Goal: Task Accomplishment & Management: Use online tool/utility

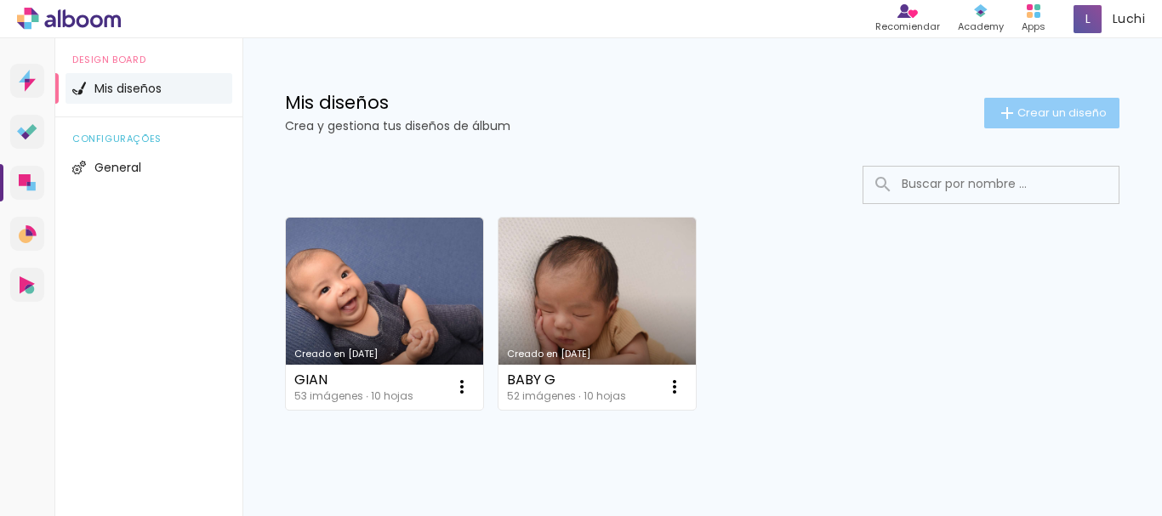
click at [1017, 118] on span "Crear un diseño" at bounding box center [1061, 112] width 89 height 11
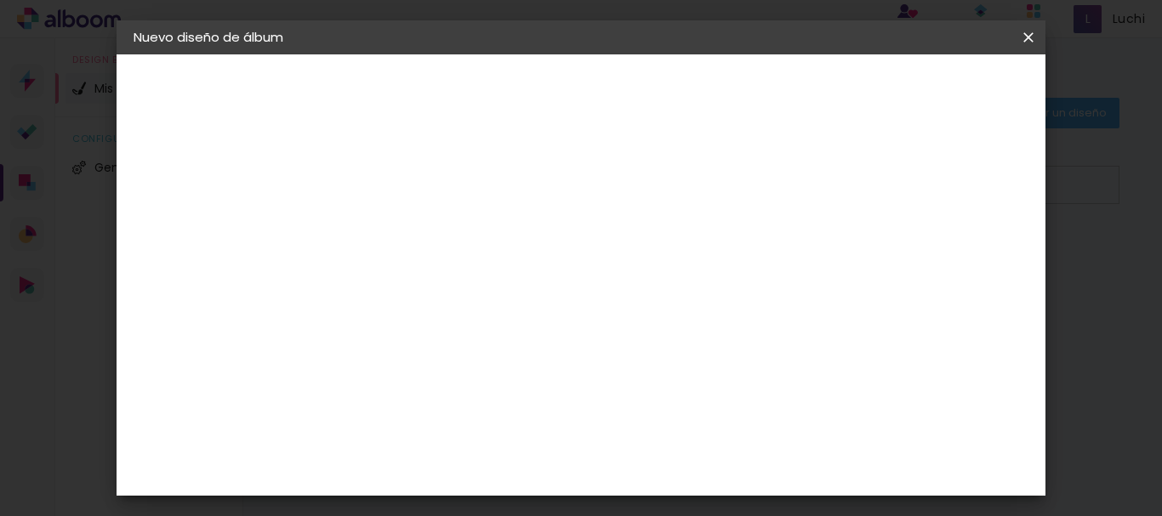
click at [412, 236] on input at bounding box center [412, 228] width 0 height 26
type input "e"
click at [1033, 34] on iron-icon at bounding box center [1028, 37] width 20 height 17
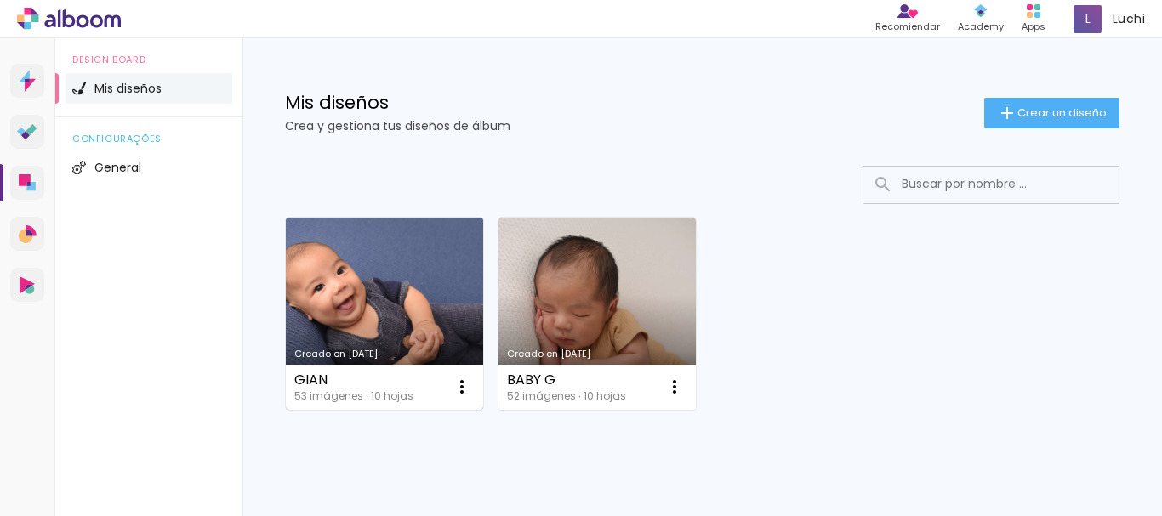
click at [333, 373] on div "GIAN" at bounding box center [353, 380] width 119 height 14
click at [333, 332] on link "Creado en [DATE]" at bounding box center [384, 314] width 197 height 192
click at [353, 359] on div "Creado en [DATE]" at bounding box center [384, 354] width 180 height 9
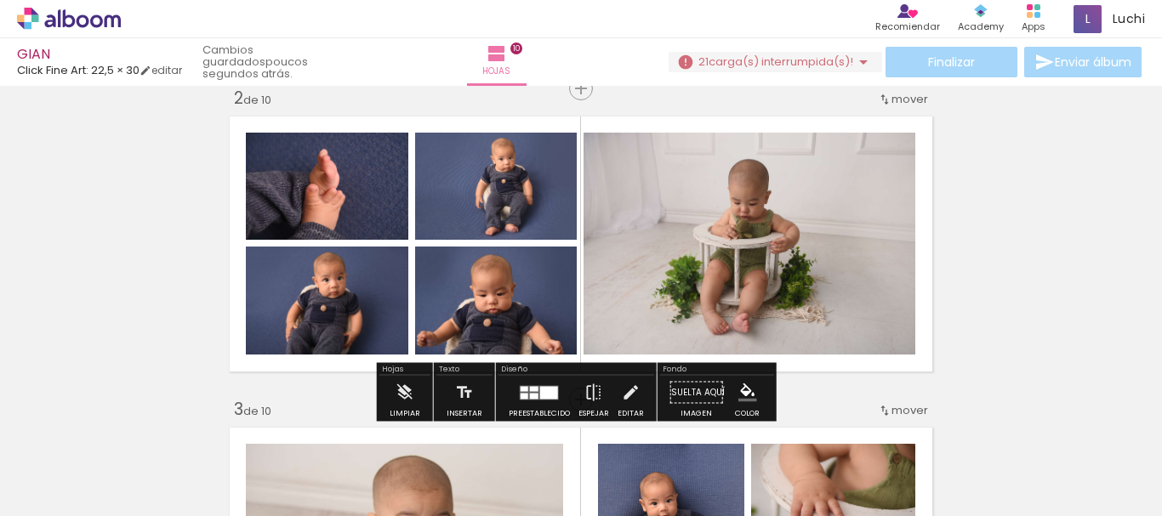
scroll to position [510, 0]
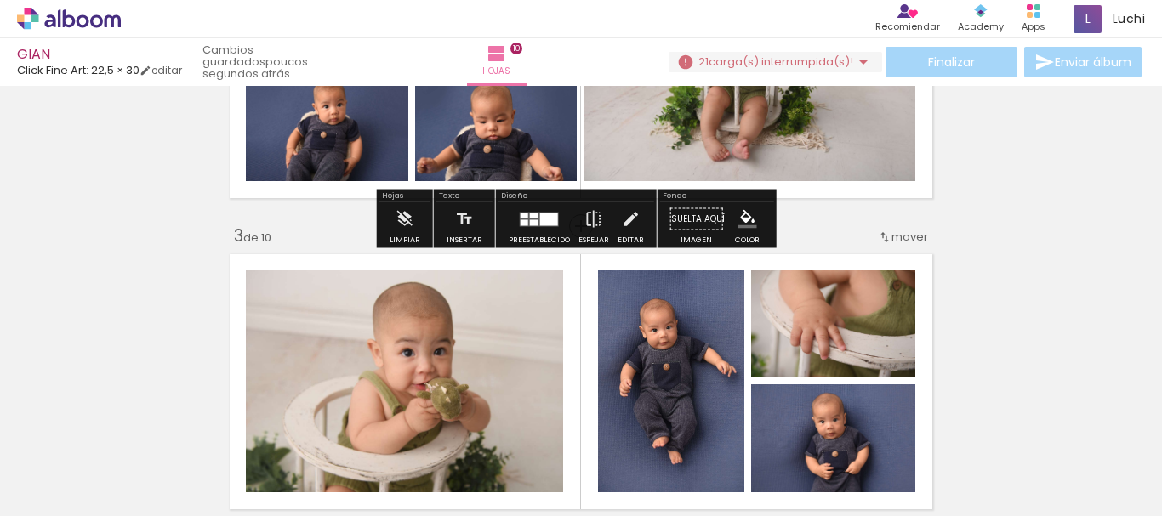
click at [797, 65] on span "carga(s) interrumpida(s)!" at bounding box center [781, 62] width 145 height 16
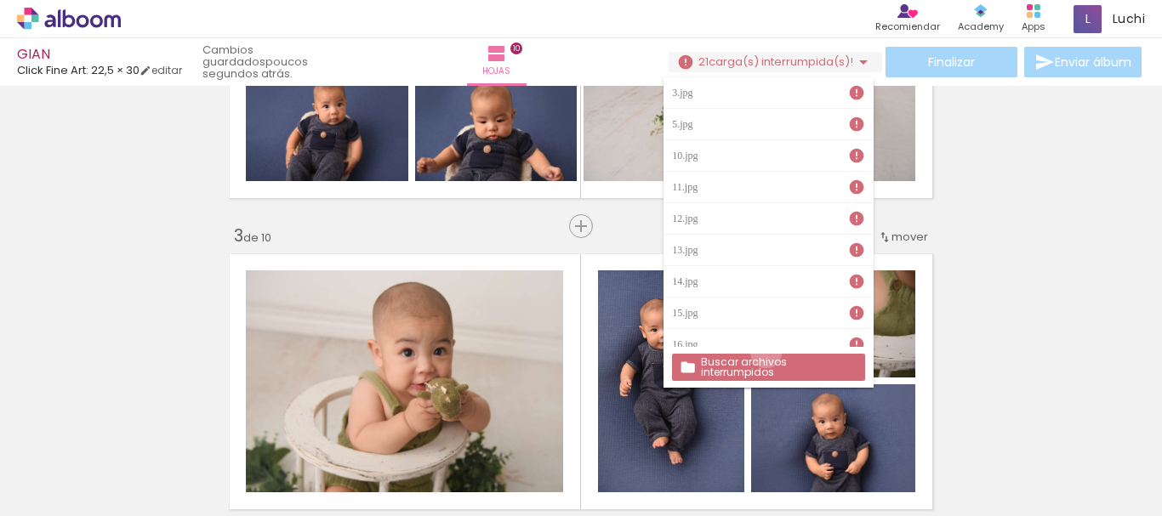
click at [766, 354] on paper-button "Buscar archivos interrumpidos" at bounding box center [768, 367] width 192 height 27
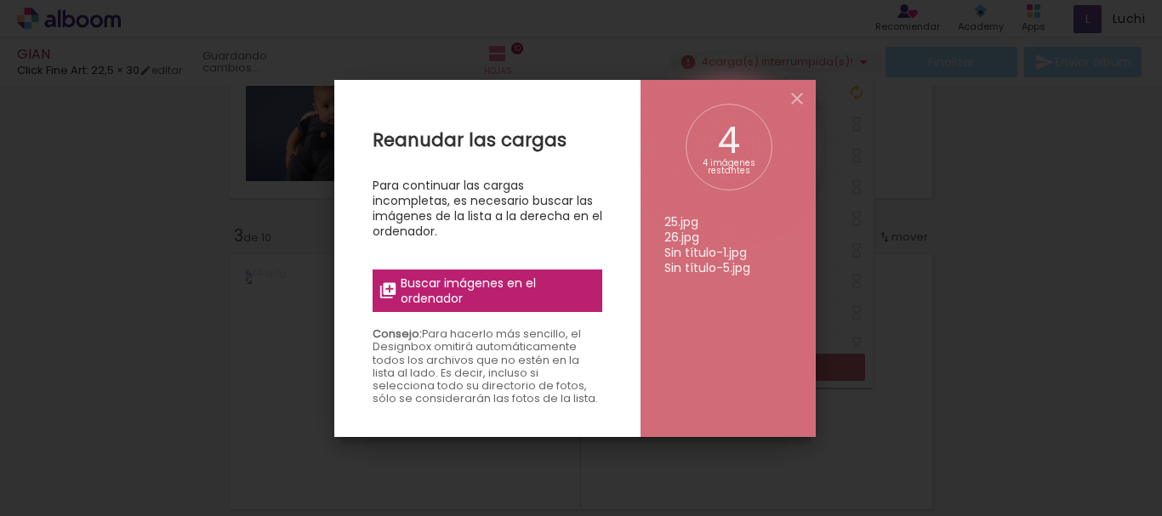
scroll to position [0, 0]
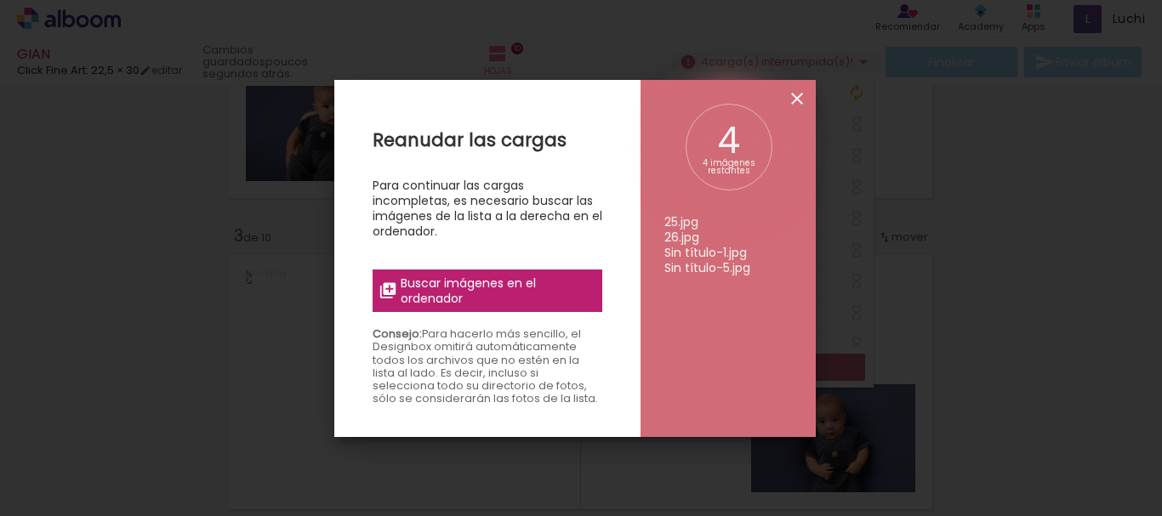
click at [0, 0] on iron-icon at bounding box center [0, 0] width 0 height 0
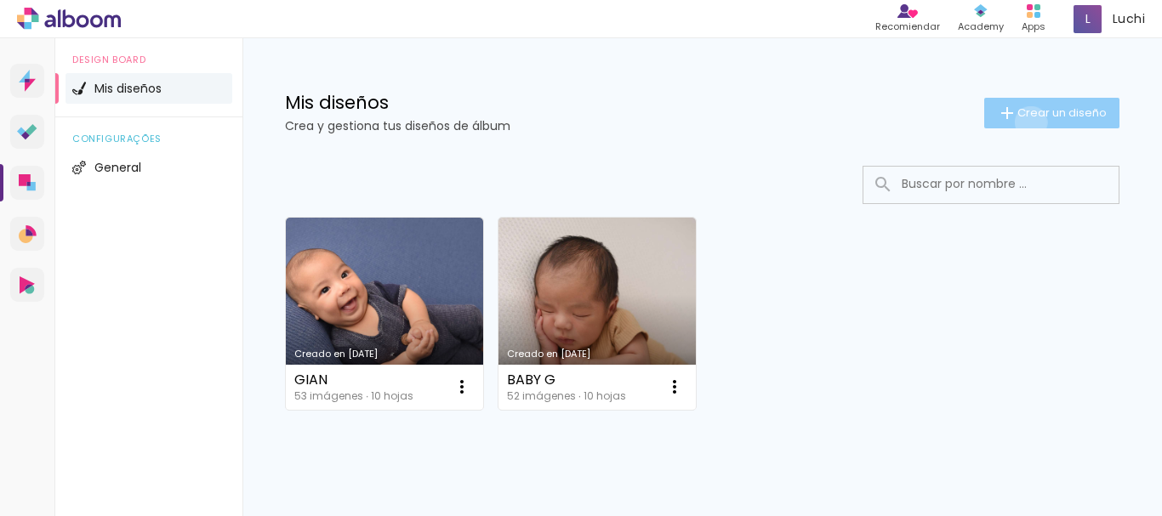
click at [1016, 122] on paper-button "Crear un diseño" at bounding box center [1051, 113] width 135 height 31
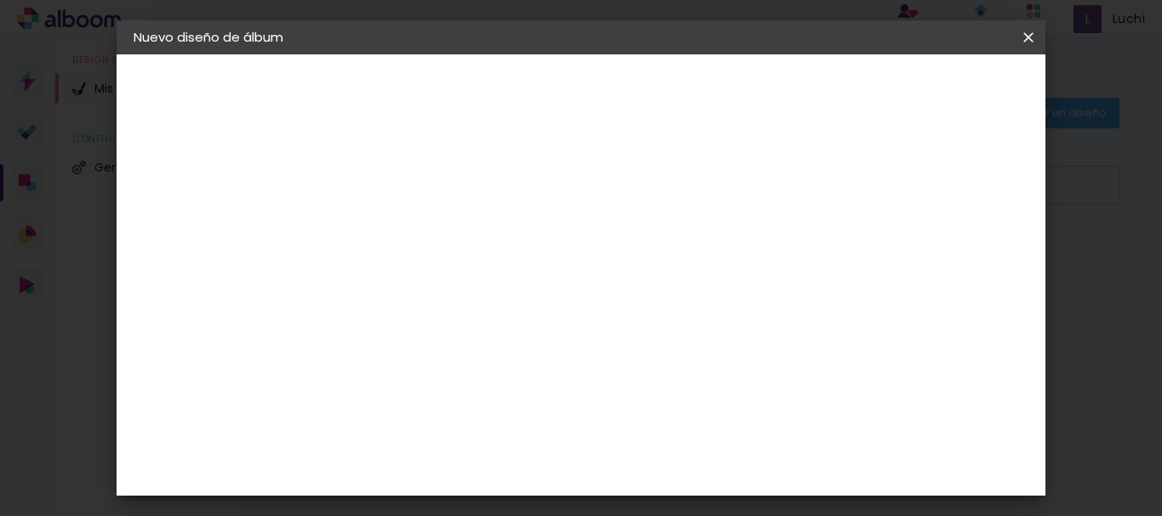
click at [412, 231] on input at bounding box center [412, 228] width 0 height 26
type input "e"
type input "EMMA"
type paper-input "EMMA"
click at [0, 0] on slot "Avanzar" at bounding box center [0, 0] width 0 height 0
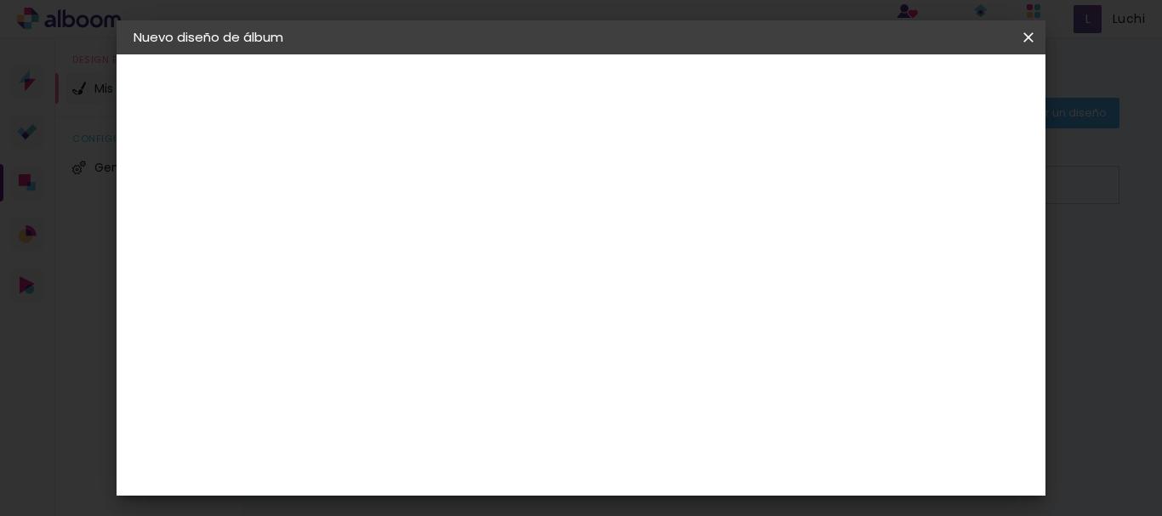
click at [0, 0] on slot "Tamaño libre" at bounding box center [0, 0] width 0 height 0
click at [701, 174] on paper-item "Tamaño libre" at bounding box center [621, 173] width 159 height 37
click at [522, 287] on paper-item "Click Fine Art" at bounding box center [442, 310] width 159 height 58
click at [0, 0] on slot "Avanzar" at bounding box center [0, 0] width 0 height 0
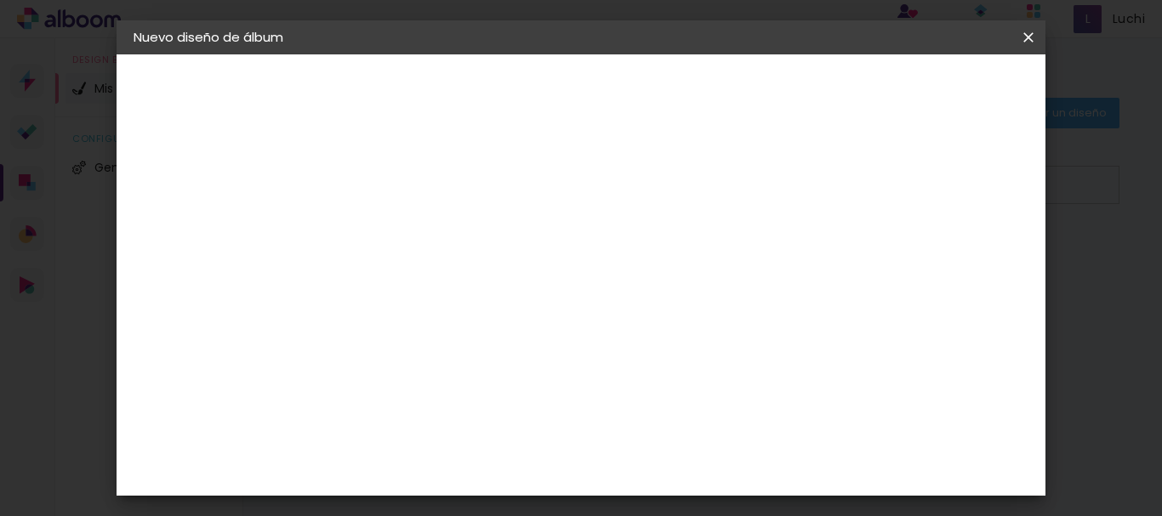
scroll to position [170, 0]
click at [527, 206] on span "22,5 × 30" at bounding box center [486, 233] width 79 height 55
click at [673, 78] on paper-button "Avanzar" at bounding box center [632, 90] width 82 height 29
type input "3"
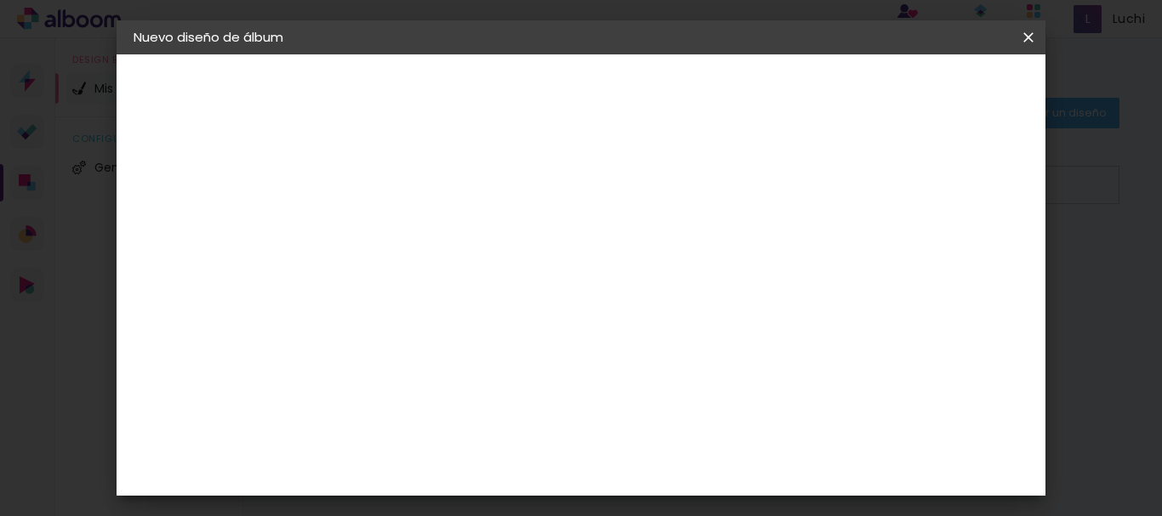
type paper-input "3"
click at [423, 178] on input "3" at bounding box center [398, 183] width 59 height 21
type input "4"
type paper-input "4"
click at [423, 178] on input "4" at bounding box center [398, 183] width 59 height 21
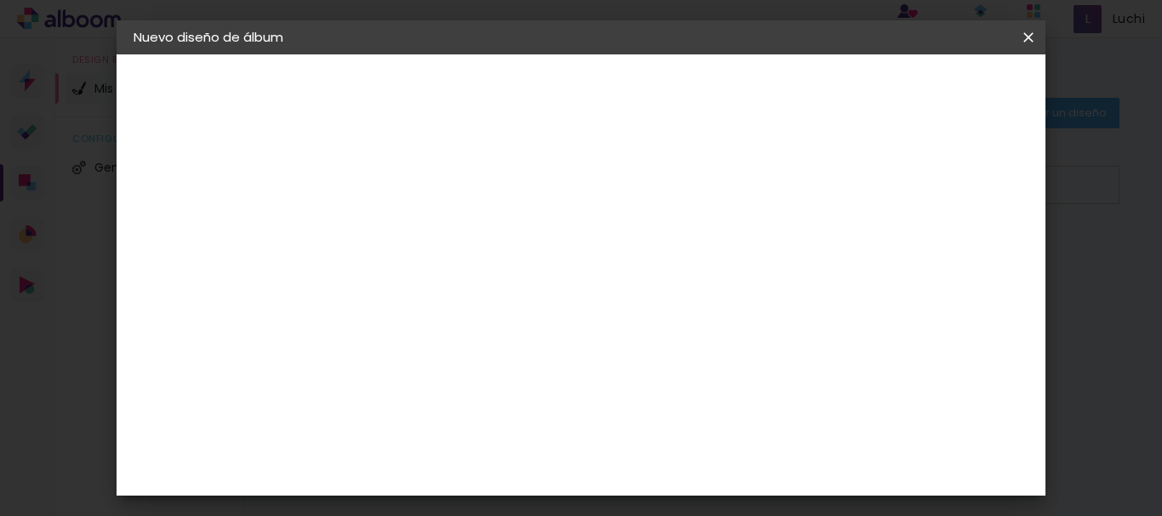
click at [746, 99] on paper-button "Empezar diseño" at bounding box center [703, 96] width 86 height 41
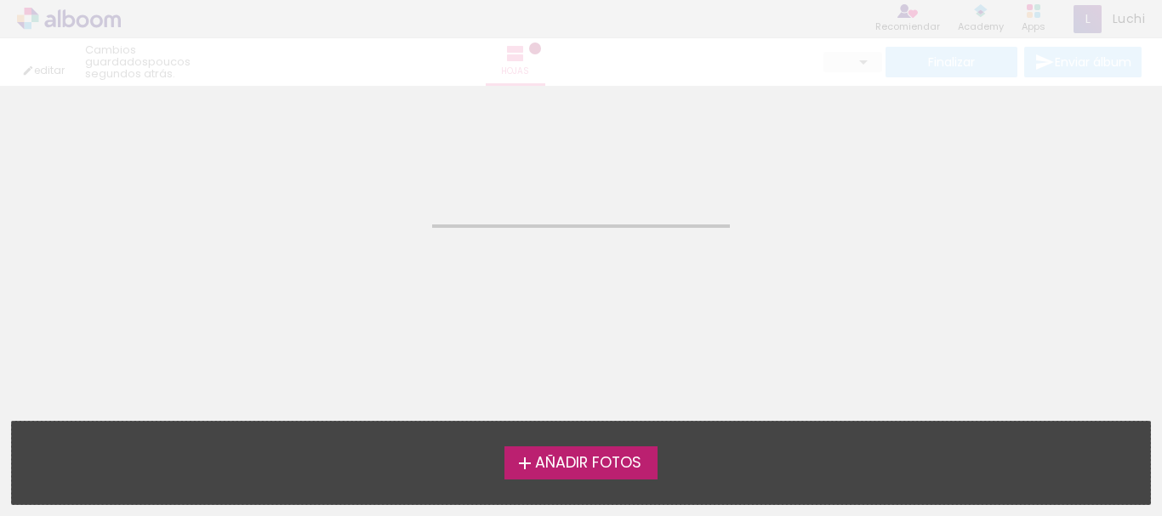
click at [544, 458] on span "Añadir Fotos" at bounding box center [588, 463] width 106 height 15
click at [0, 0] on input "file" at bounding box center [0, 0] width 0 height 0
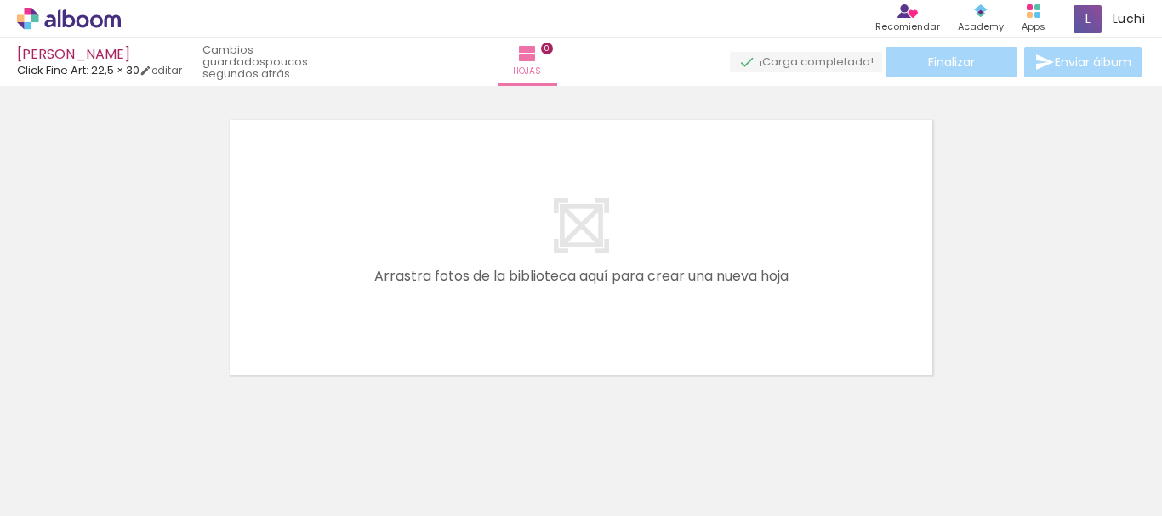
scroll to position [22, 0]
click at [68, 487] on span "Añadir Fotos" at bounding box center [51, 493] width 33 height 19
click at [0, 0] on input "file" at bounding box center [0, 0] width 0 height 0
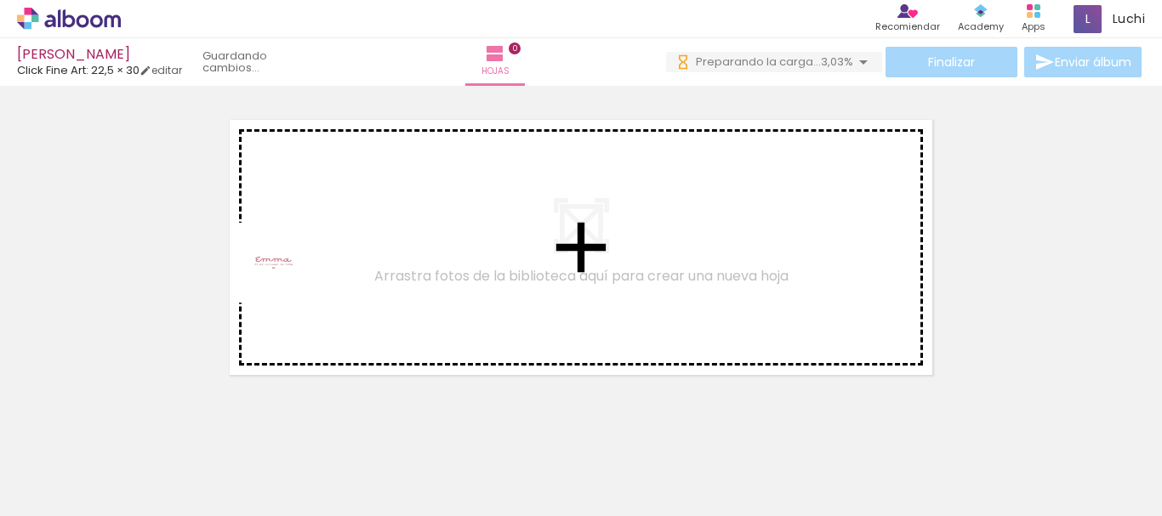
drag, startPoint x: 178, startPoint y: 466, endPoint x: 287, endPoint y: 276, distance: 219.4
click at [287, 276] on quentale-workspace at bounding box center [581, 258] width 1162 height 516
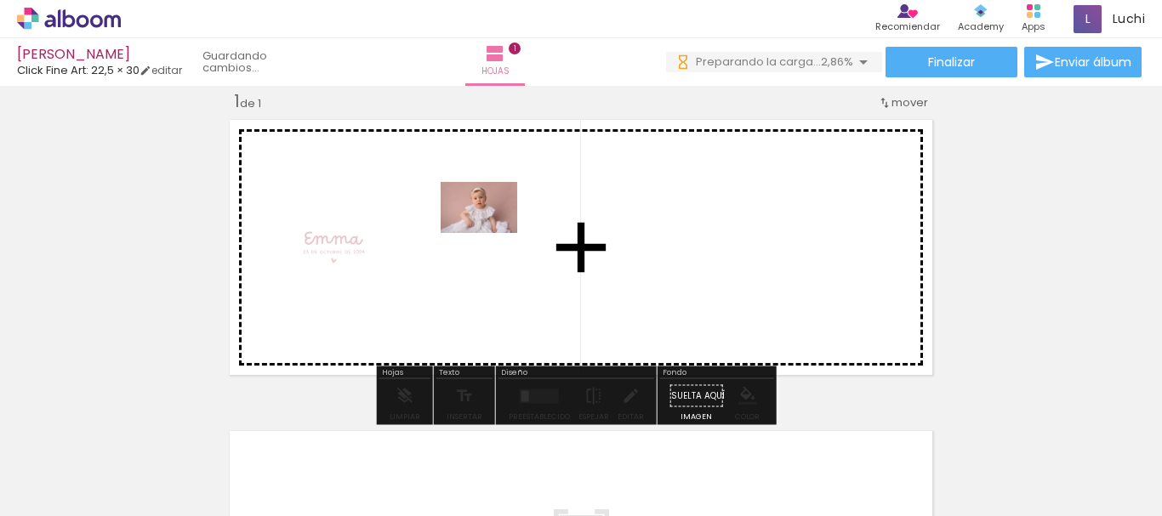
drag, startPoint x: 279, startPoint y: 466, endPoint x: 492, endPoint y: 233, distance: 315.5
click at [492, 233] on quentale-workspace at bounding box center [581, 258] width 1162 height 516
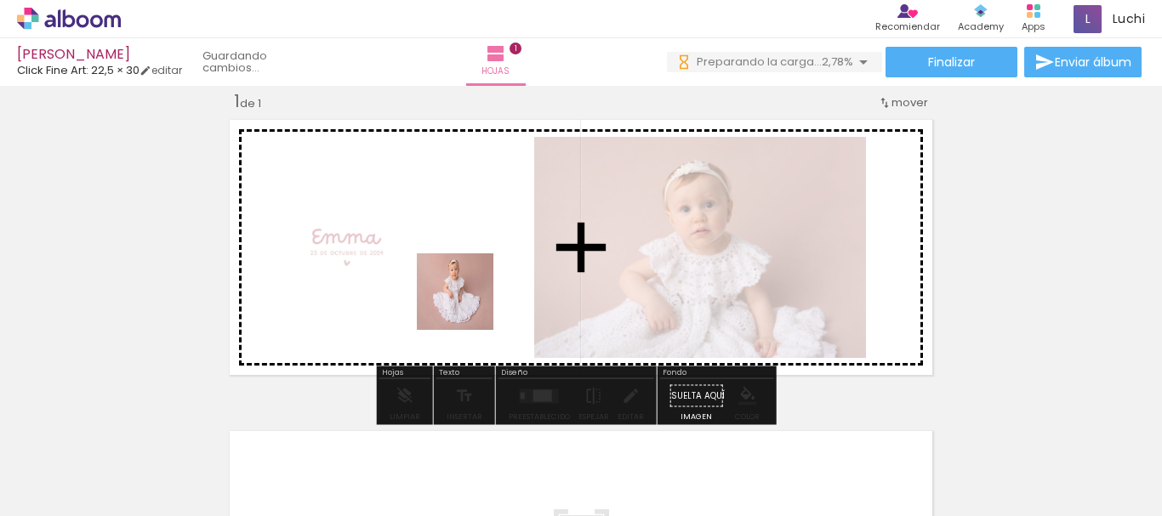
drag, startPoint x: 374, startPoint y: 458, endPoint x: 468, endPoint y: 305, distance: 179.4
click at [468, 305] on quentale-workspace at bounding box center [581, 258] width 1162 height 516
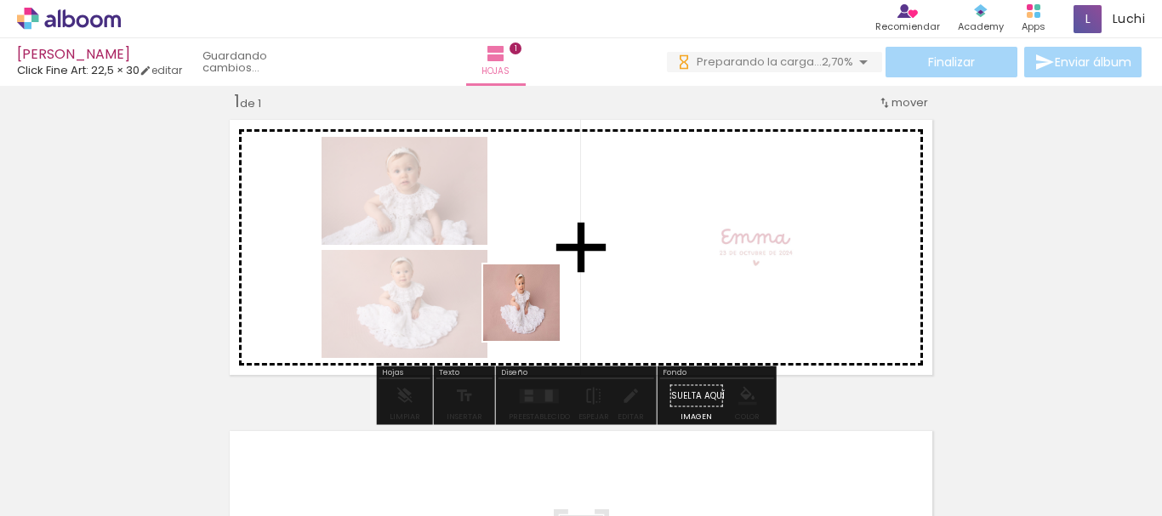
drag, startPoint x: 503, startPoint y: 407, endPoint x: 534, endPoint y: 316, distance: 97.1
click at [534, 316] on quentale-workspace at bounding box center [581, 258] width 1162 height 516
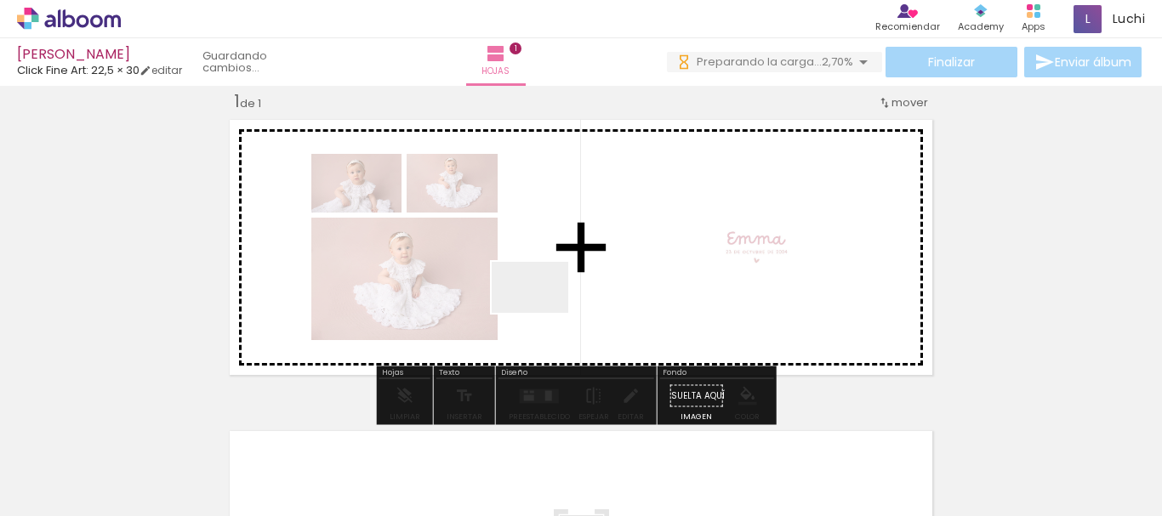
drag, startPoint x: 542, startPoint y: 373, endPoint x: 543, endPoint y: 313, distance: 60.4
click at [543, 313] on quentale-workspace at bounding box center [581, 258] width 1162 height 516
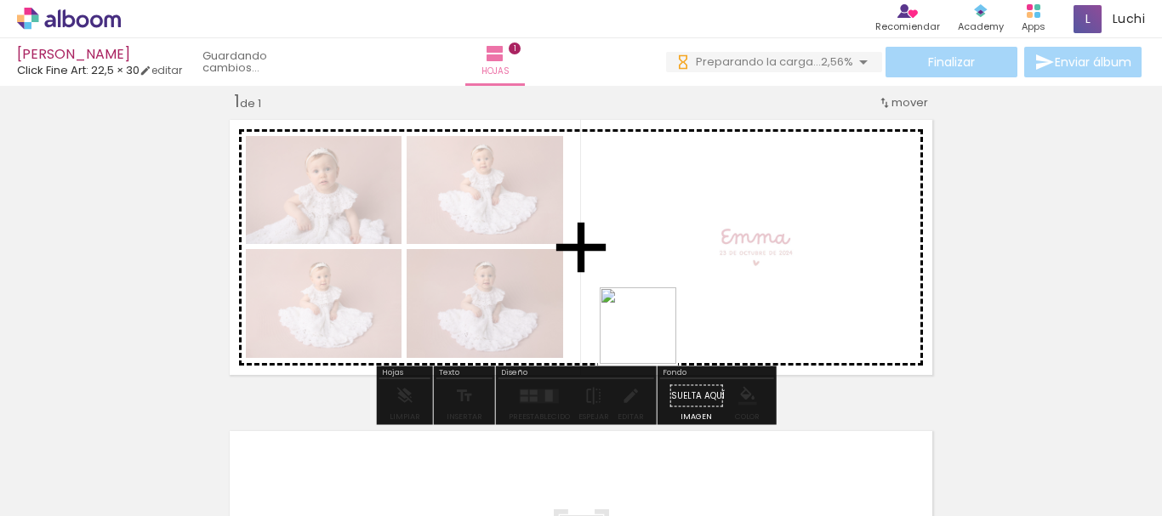
drag, startPoint x: 636, startPoint y: 461, endPoint x: 657, endPoint y: 288, distance: 173.9
click at [657, 288] on quentale-workspace at bounding box center [581, 258] width 1162 height 516
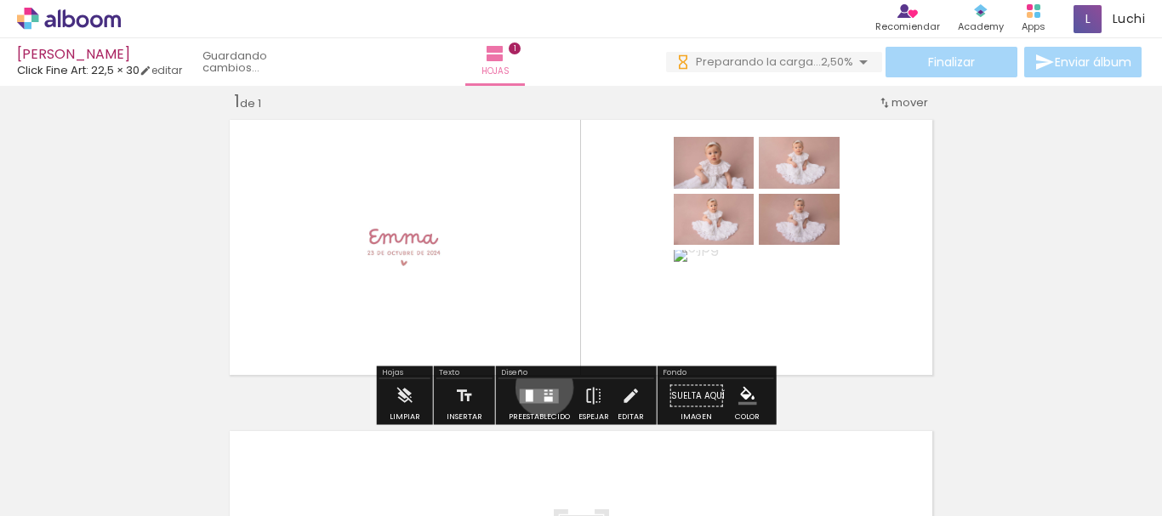
click at [540, 388] on div at bounding box center [539, 396] width 46 height 34
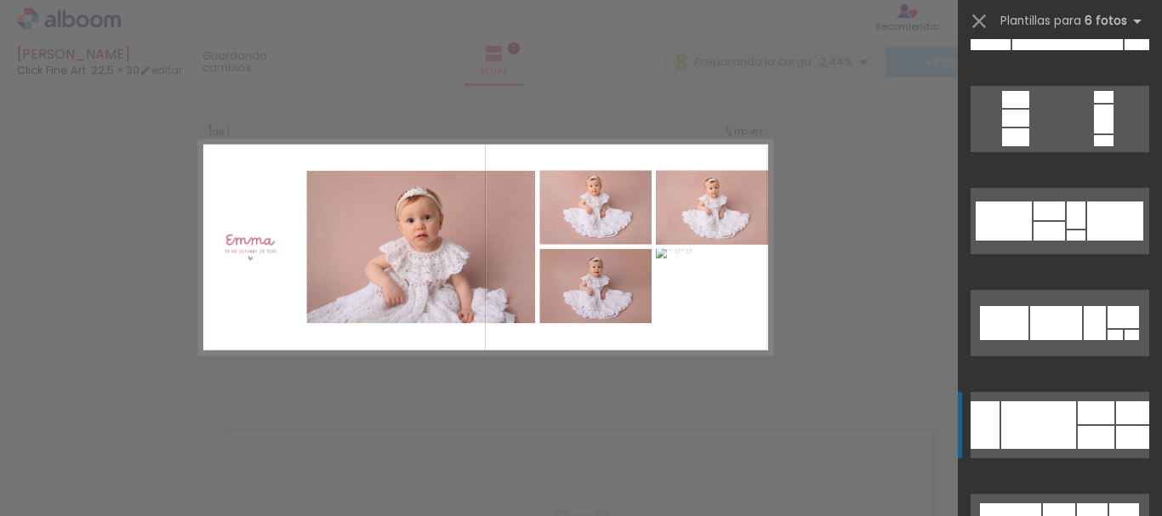
click at [1021, 415] on div at bounding box center [1038, 425] width 75 height 48
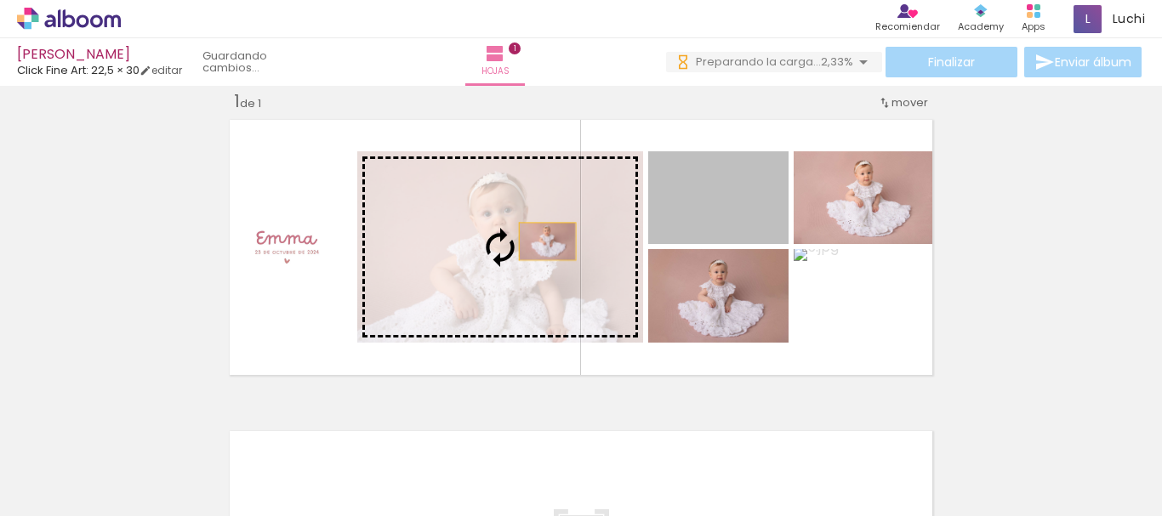
drag, startPoint x: 742, startPoint y: 215, endPoint x: 541, endPoint y: 242, distance: 202.5
click at [0, 0] on slot at bounding box center [0, 0] width 0 height 0
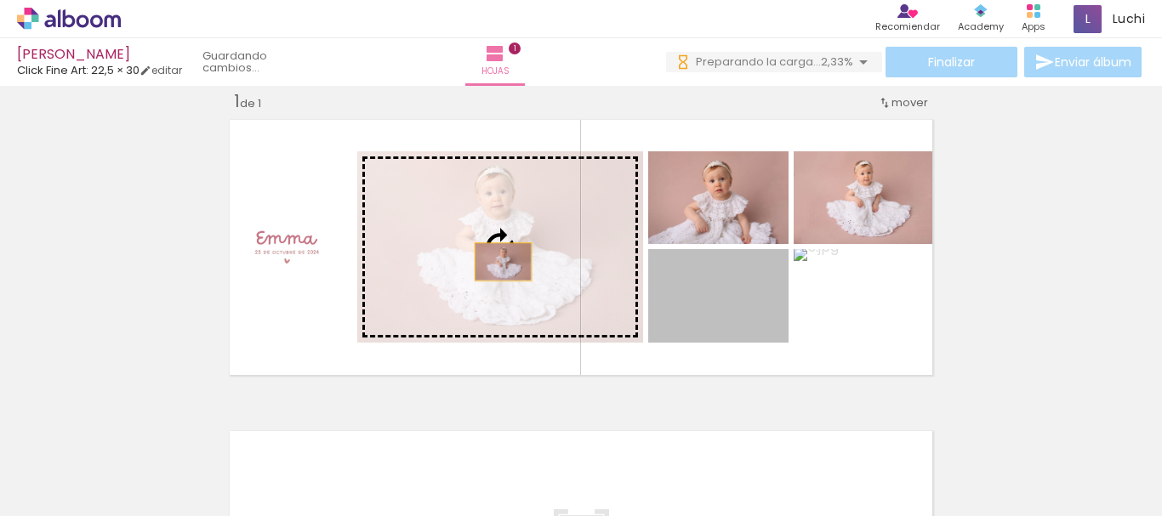
drag, startPoint x: 726, startPoint y: 311, endPoint x: 497, endPoint y: 262, distance: 234.1
click at [0, 0] on slot at bounding box center [0, 0] width 0 height 0
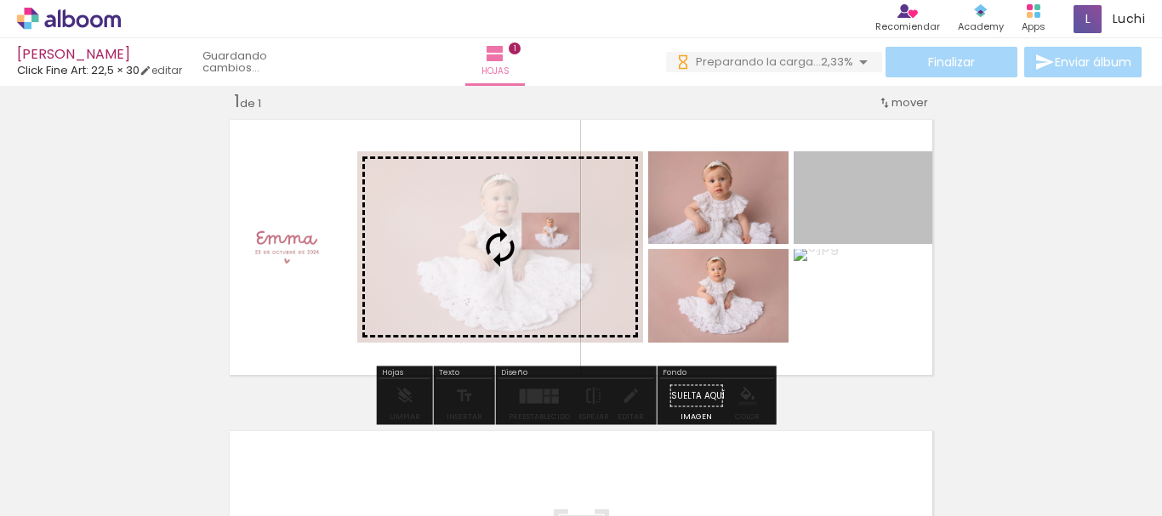
drag, startPoint x: 849, startPoint y: 217, endPoint x: 509, endPoint y: 237, distance: 340.8
click at [0, 0] on slot at bounding box center [0, 0] width 0 height 0
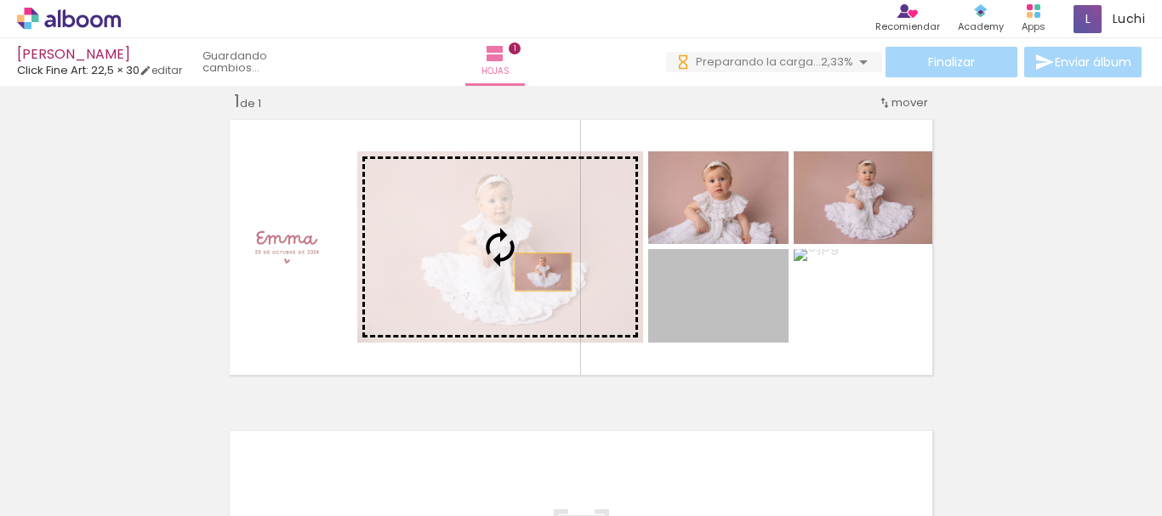
drag, startPoint x: 733, startPoint y: 309, endPoint x: 537, endPoint y: 272, distance: 199.9
click at [0, 0] on slot at bounding box center [0, 0] width 0 height 0
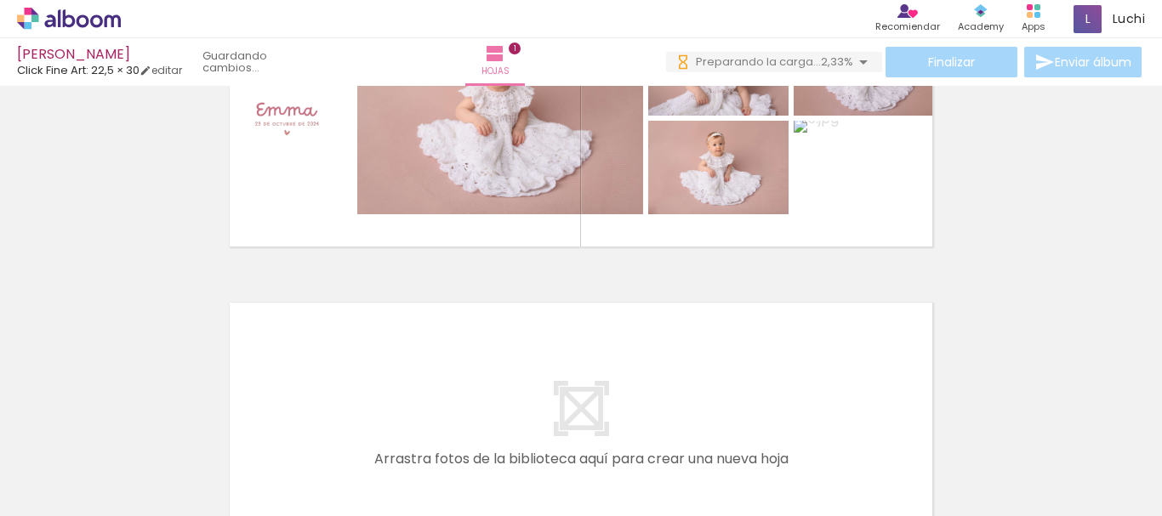
scroll to position [192, 0]
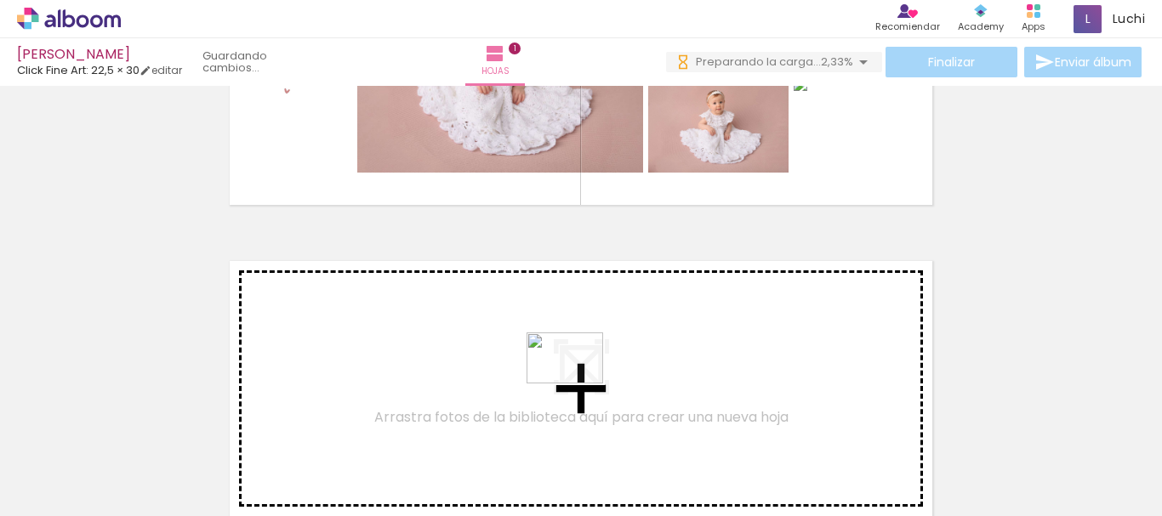
drag, startPoint x: 750, startPoint y: 472, endPoint x: 549, endPoint y: 384, distance: 219.4
click at [549, 384] on quentale-workspace at bounding box center [581, 258] width 1162 height 516
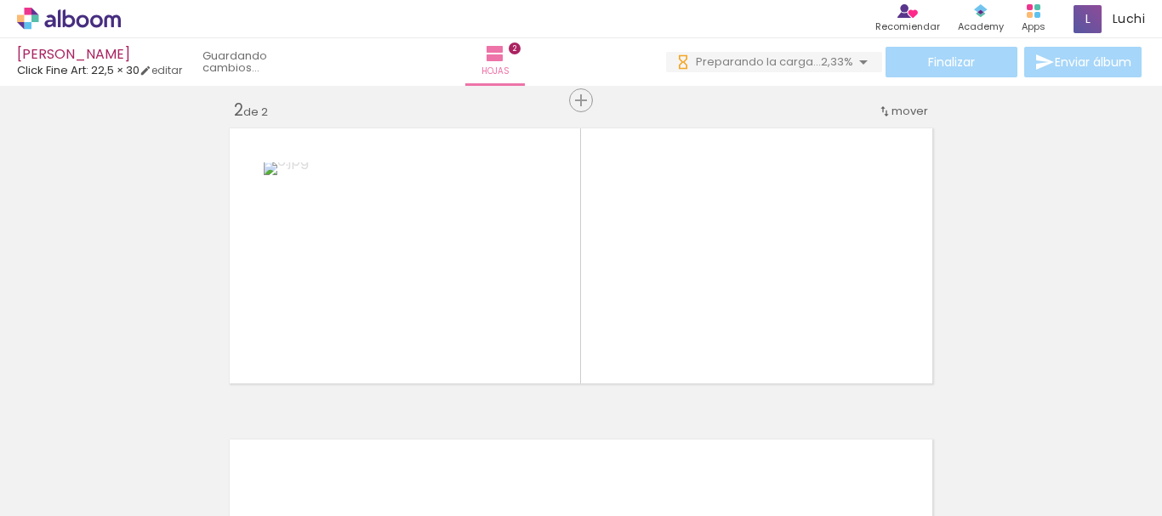
scroll to position [333, 0]
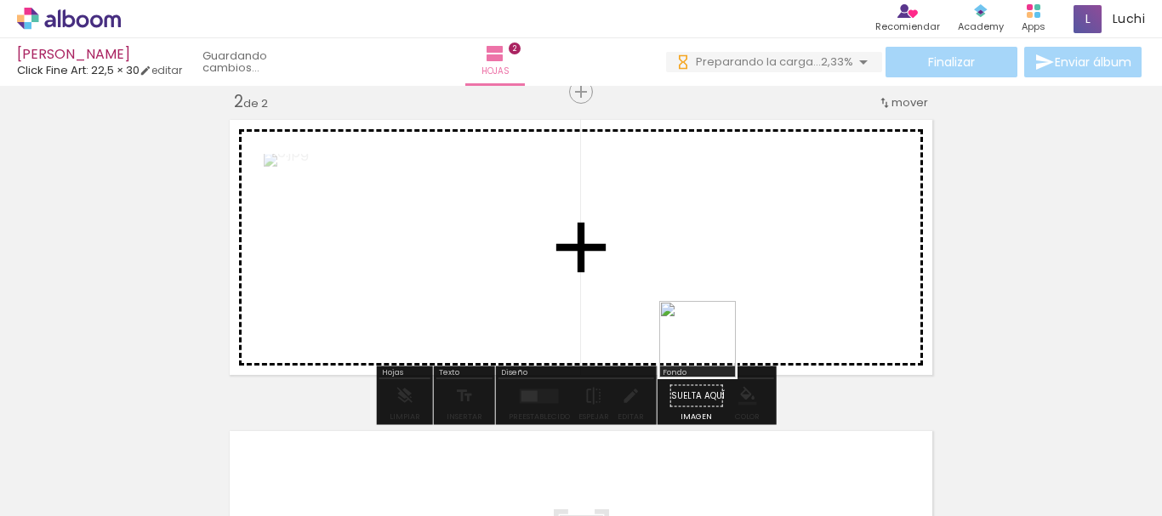
drag, startPoint x: 739, startPoint y: 370, endPoint x: 710, endPoint y: 352, distance: 34.0
click at [710, 352] on quentale-workspace at bounding box center [581, 258] width 1162 height 516
drag, startPoint x: 931, startPoint y: 445, endPoint x: 835, endPoint y: 340, distance: 142.1
click at [835, 340] on quentale-workspace at bounding box center [581, 258] width 1162 height 516
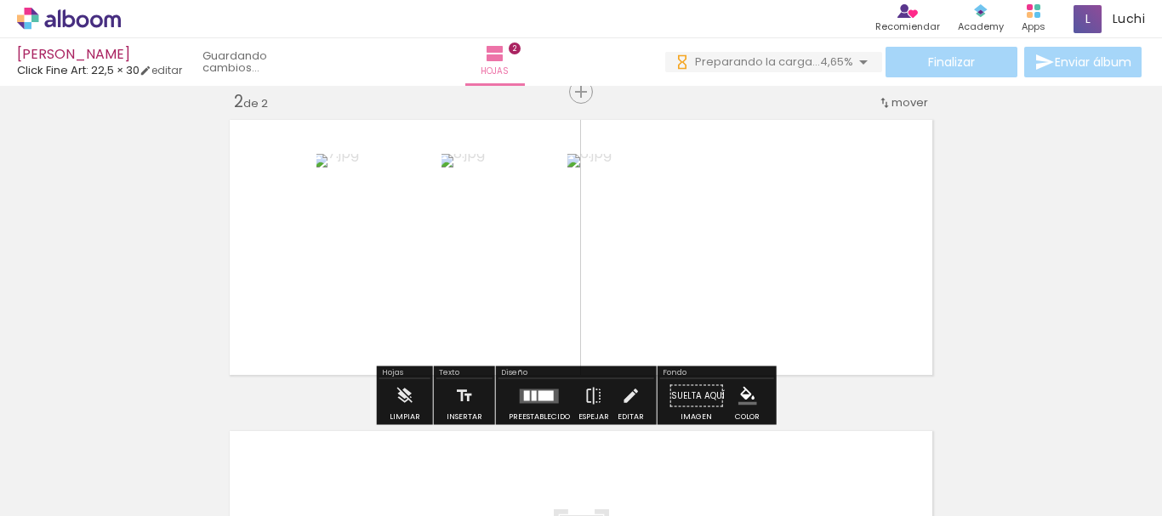
drag, startPoint x: 1060, startPoint y: 464, endPoint x: 866, endPoint y: 333, distance: 233.5
click at [866, 333] on quentale-workspace at bounding box center [581, 258] width 1162 height 516
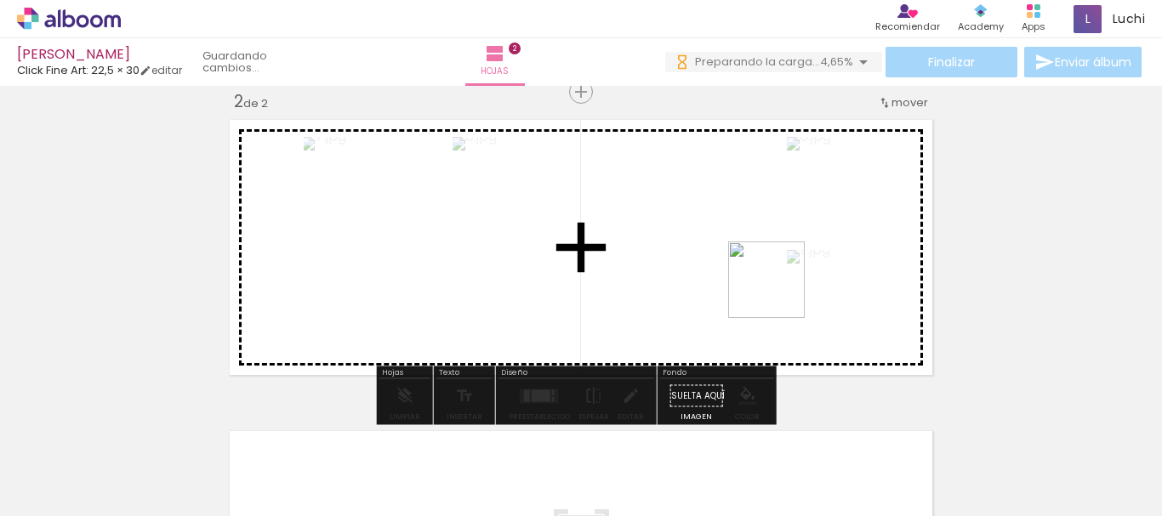
drag, startPoint x: 1113, startPoint y: 453, endPoint x: 566, endPoint y: 498, distance: 549.7
click at [778, 293] on quentale-workspace at bounding box center [581, 258] width 1162 height 516
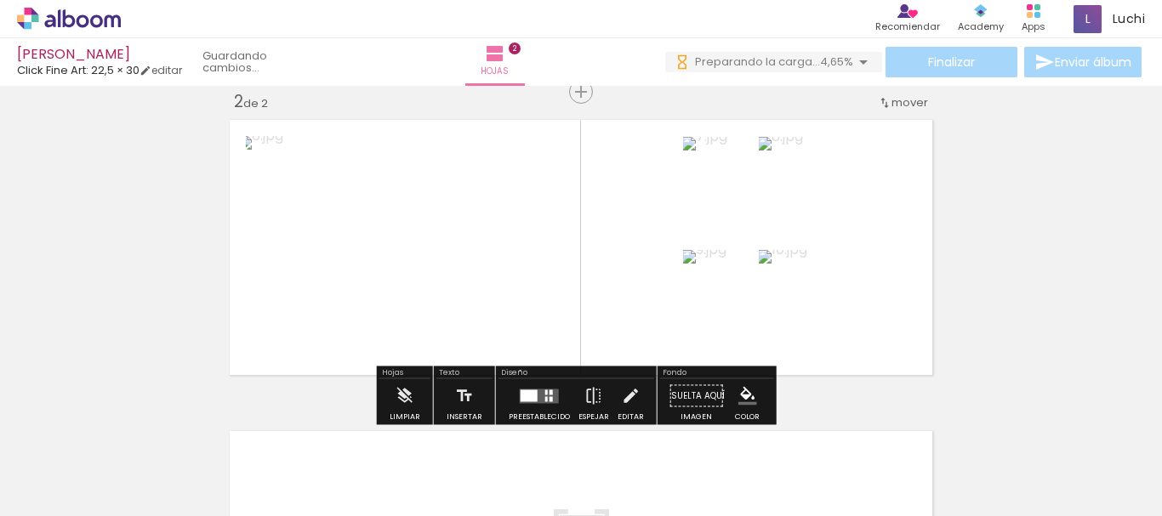
scroll to position [0, 217]
click at [532, 403] on div at bounding box center [539, 396] width 46 height 34
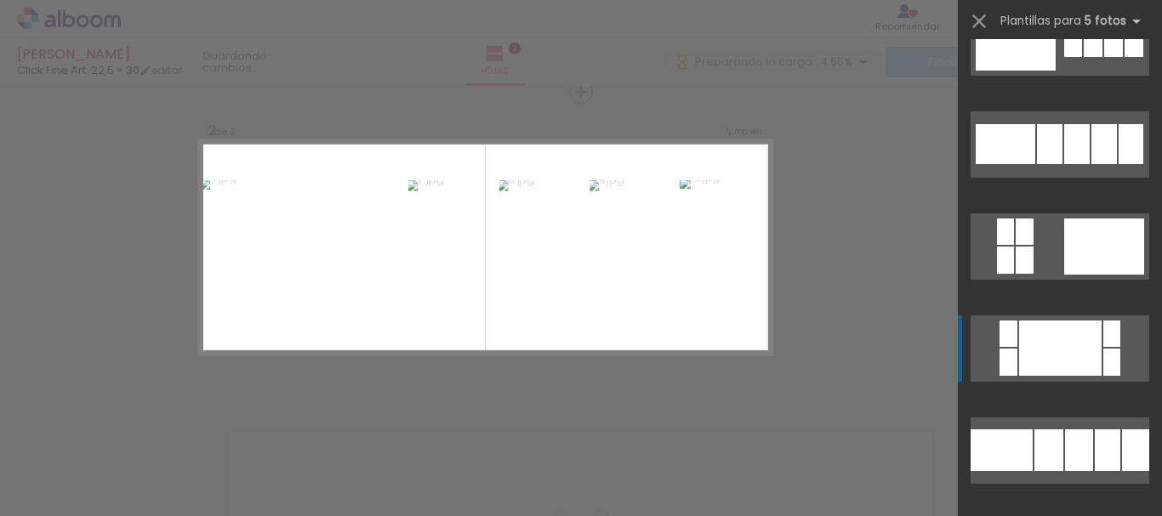
scroll to position [1191, 0]
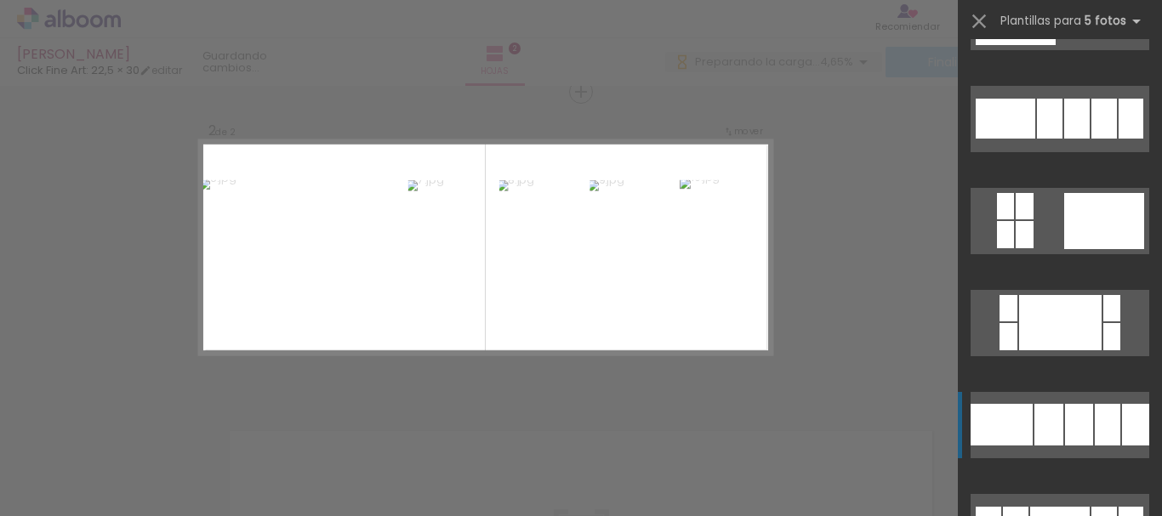
click at [1053, 411] on div at bounding box center [1048, 425] width 29 height 42
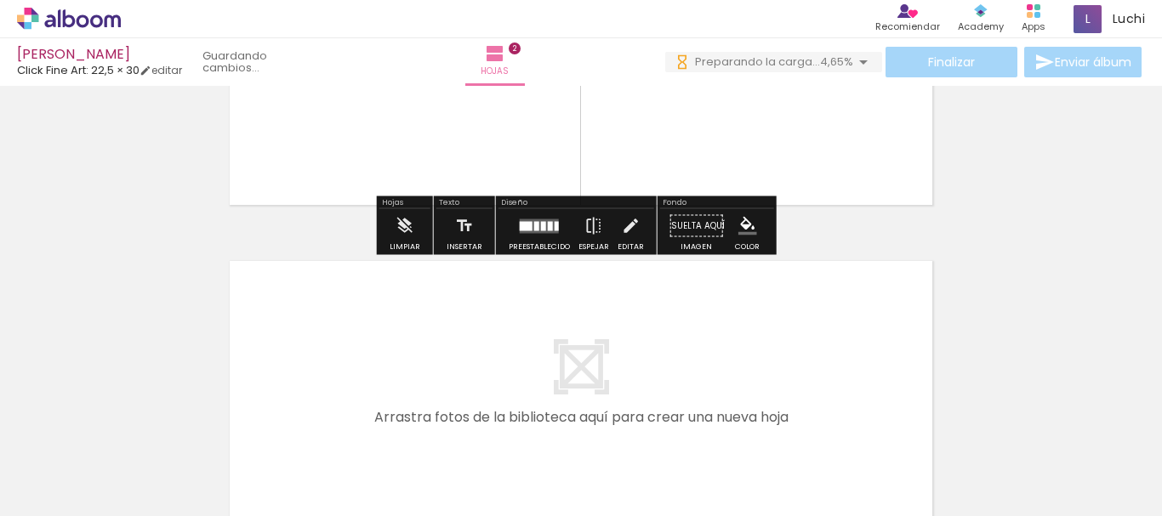
scroll to position [589, 0]
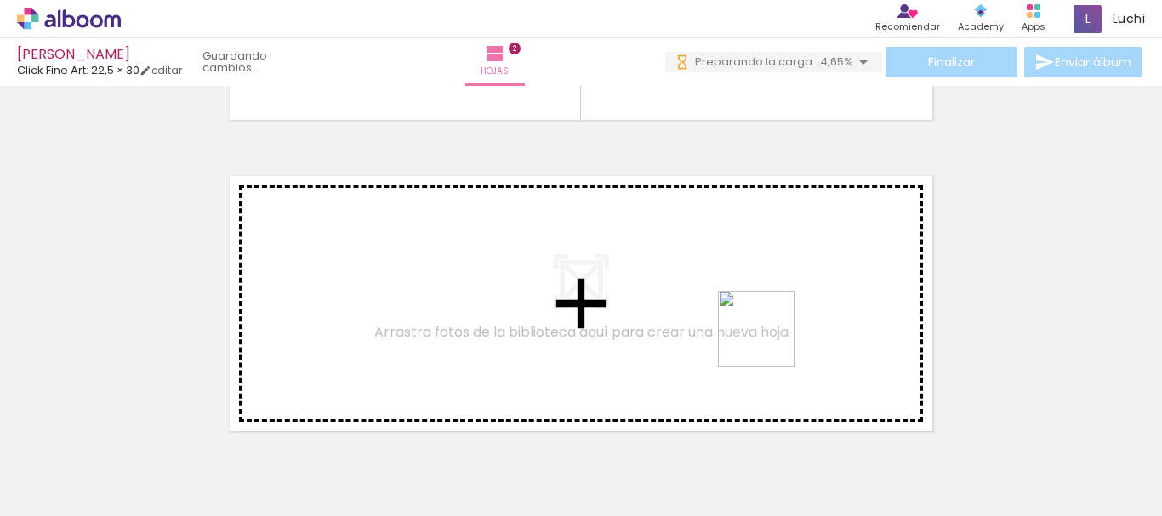
drag, startPoint x: 992, startPoint y: 446, endPoint x: 707, endPoint y: 318, distance: 312.2
click at [707, 318] on quentale-workspace at bounding box center [581, 258] width 1162 height 516
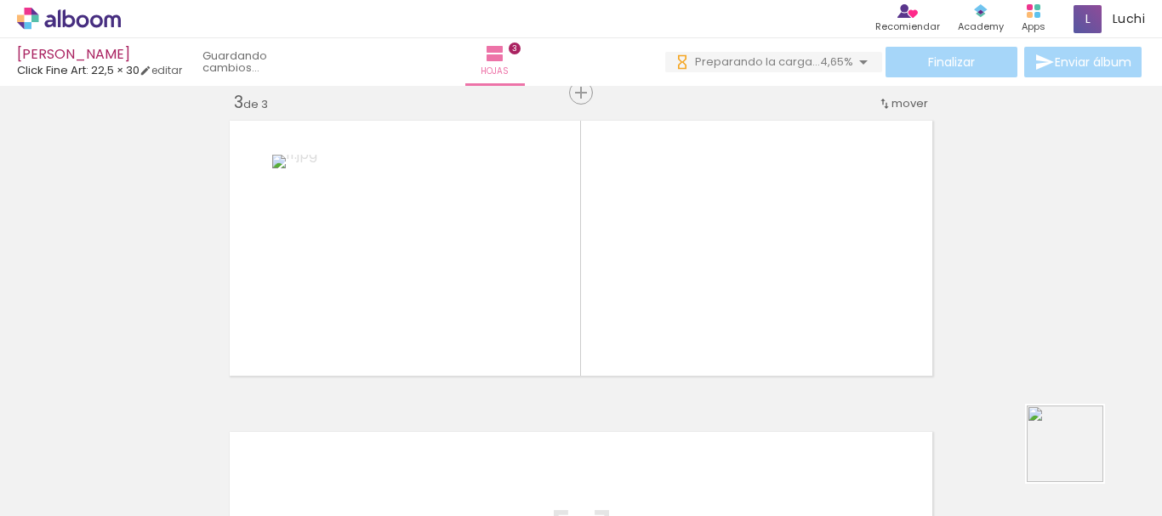
scroll to position [645, 0]
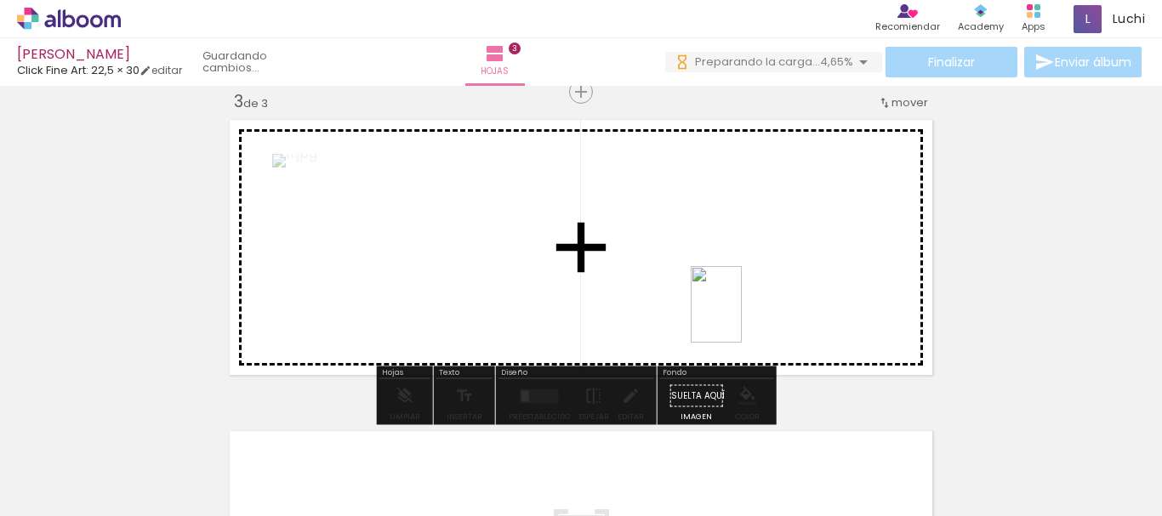
drag, startPoint x: 1082, startPoint y: 459, endPoint x: 742, endPoint y: 317, distance: 368.7
click at [742, 317] on quentale-workspace at bounding box center [581, 258] width 1162 height 516
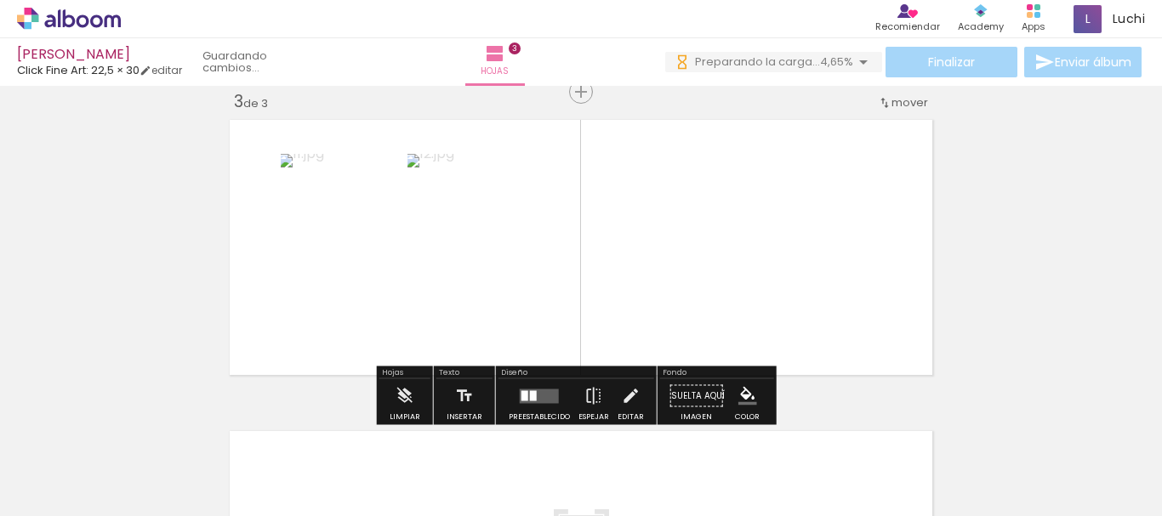
scroll to position [0, 964]
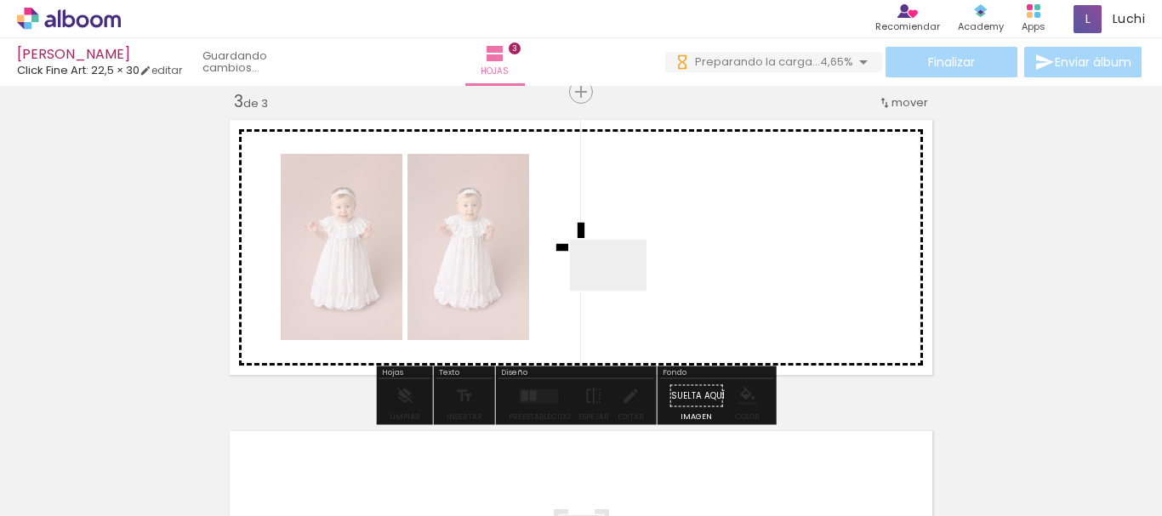
drag, startPoint x: 468, startPoint y: 464, endPoint x: 621, endPoint y: 291, distance: 230.8
click at [621, 291] on quentale-workspace at bounding box center [581, 258] width 1162 height 516
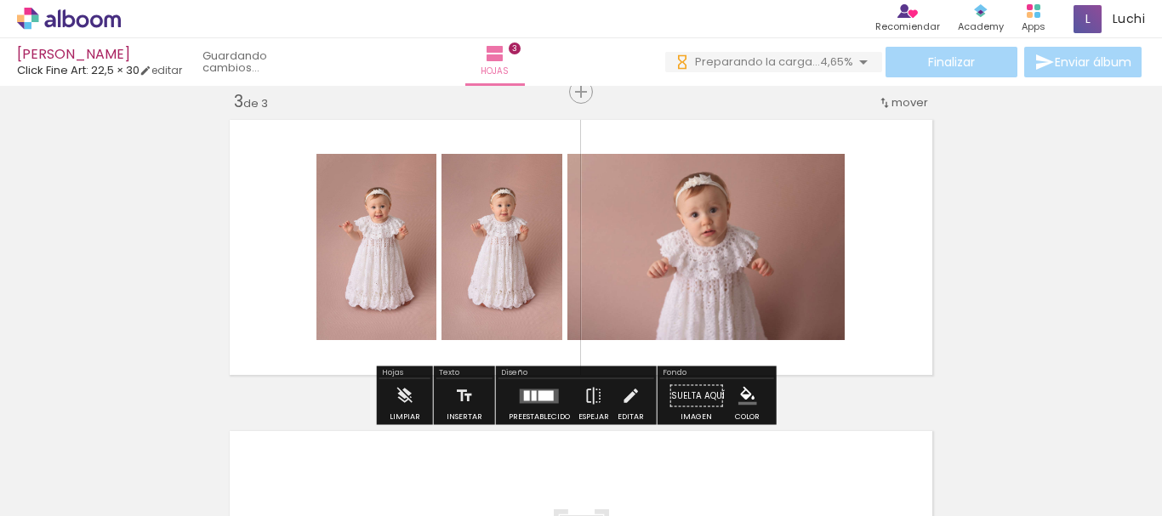
click at [540, 397] on div at bounding box center [545, 395] width 15 height 10
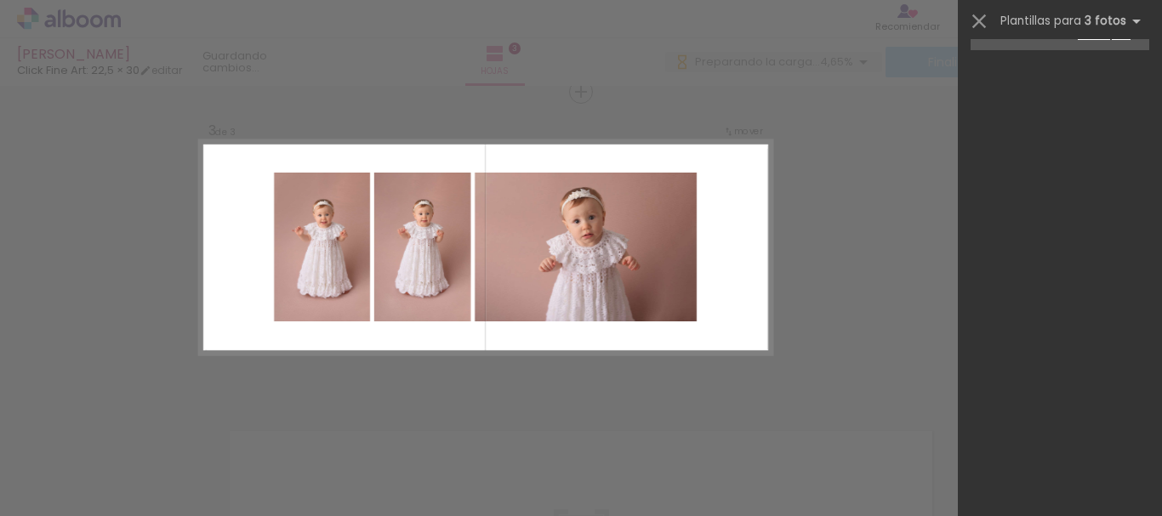
scroll to position [0, 0]
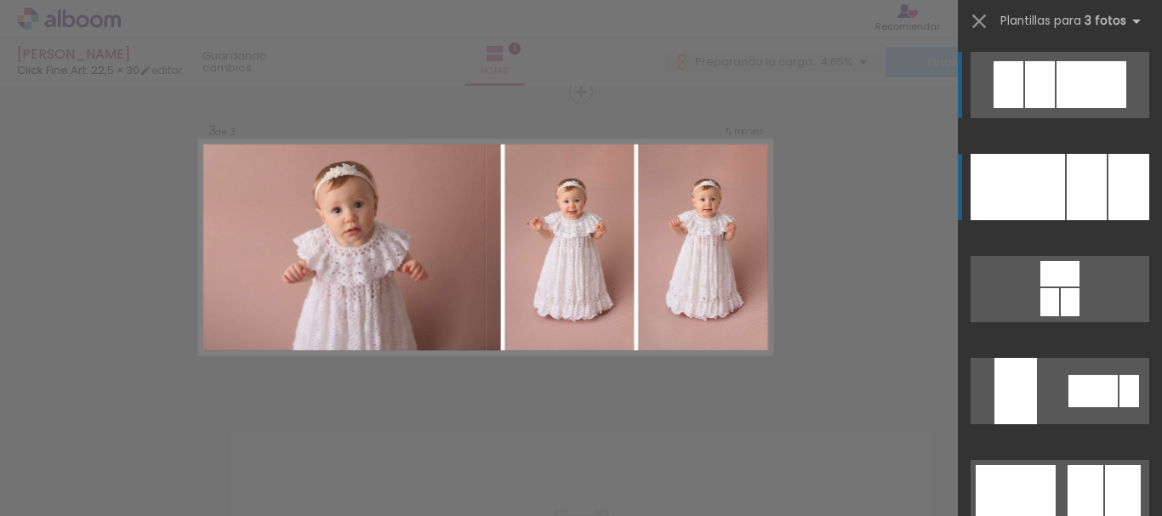
click at [1035, 195] on div at bounding box center [1018, 187] width 94 height 66
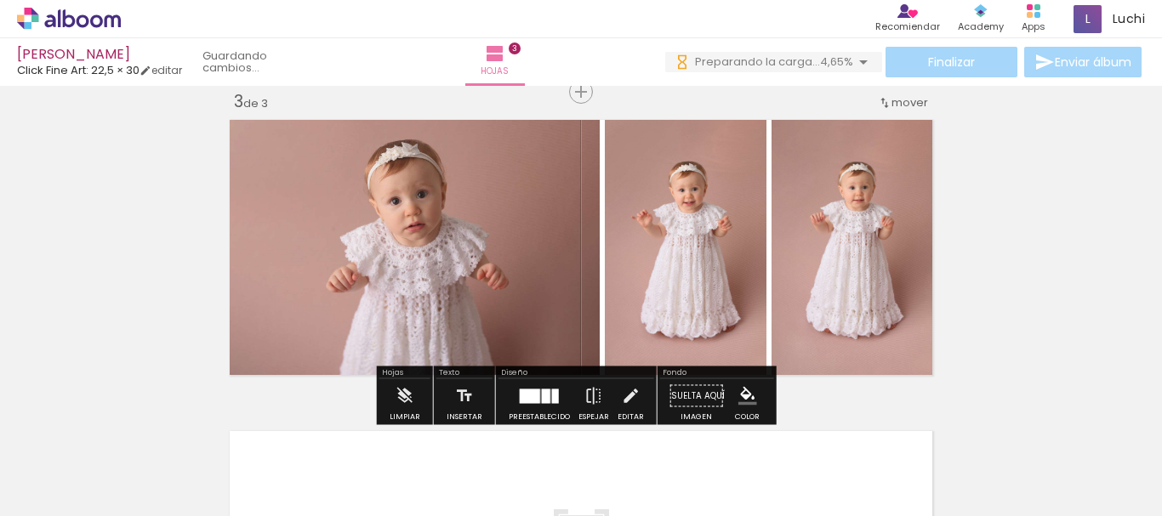
click at [979, 269] on div "Insertar hoja 1 de 3 Insertar hoja 2 de 3 Insertar hoja 3 de 3" at bounding box center [581, 70] width 1162 height 1246
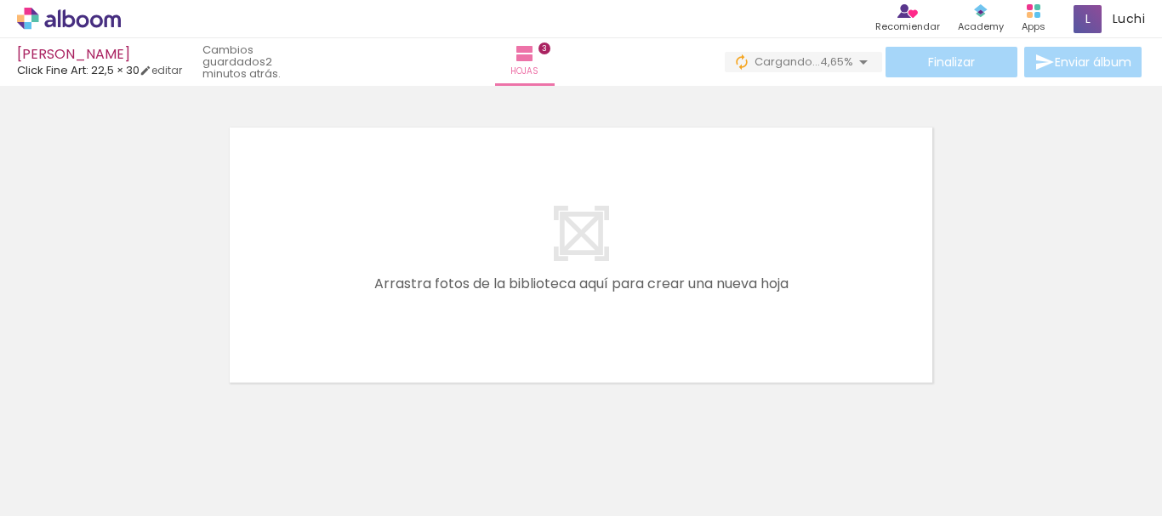
scroll to position [985, 0]
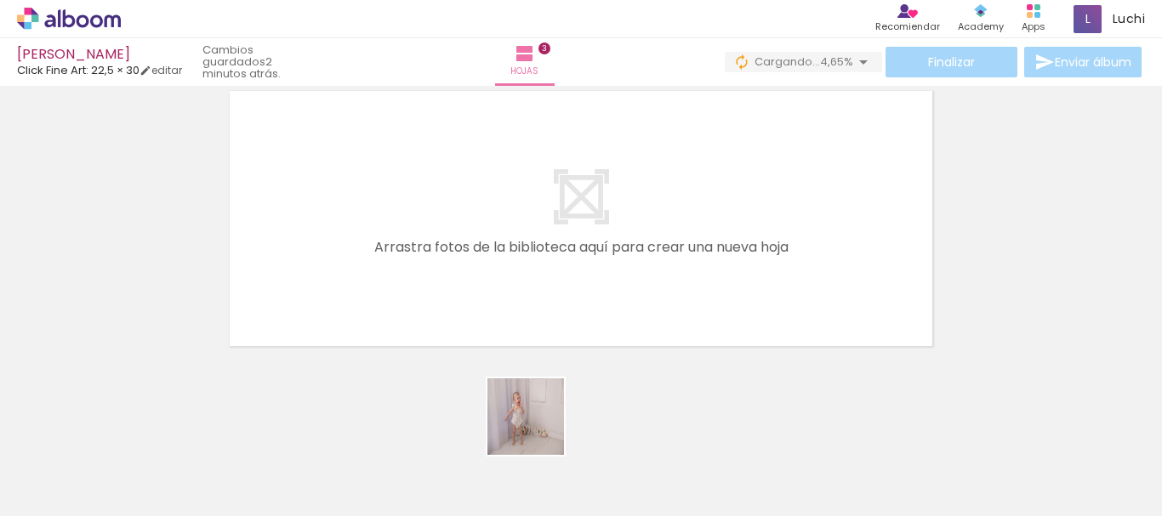
drag, startPoint x: 546, startPoint y: 468, endPoint x: 614, endPoint y: 445, distance: 71.8
click at [514, 339] on quentale-workspace at bounding box center [581, 258] width 1162 height 516
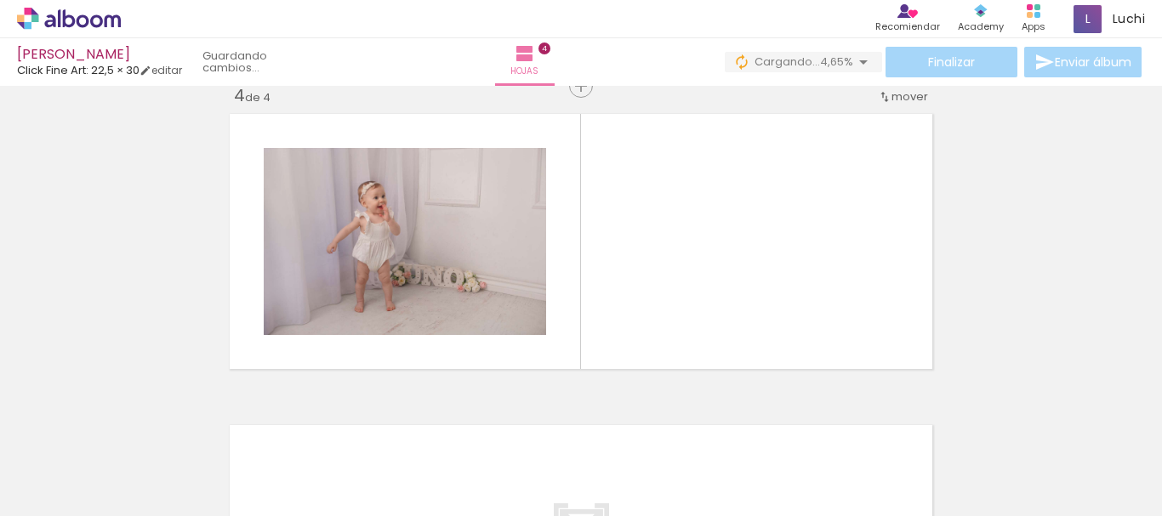
scroll to position [956, 0]
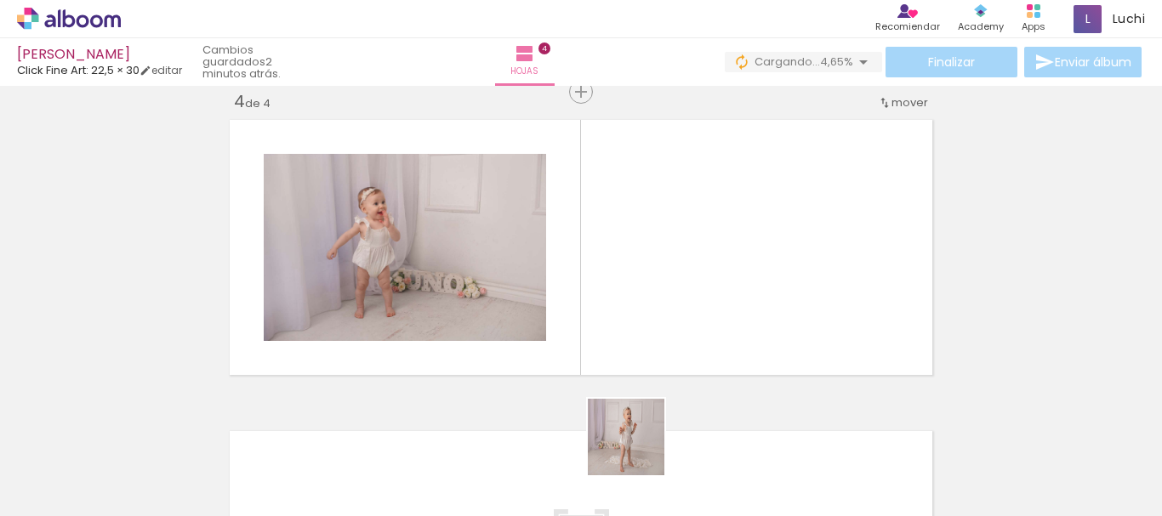
drag, startPoint x: 639, startPoint y: 450, endPoint x: 738, endPoint y: 466, distance: 100.8
click at [630, 318] on quentale-workspace at bounding box center [581, 258] width 1162 height 516
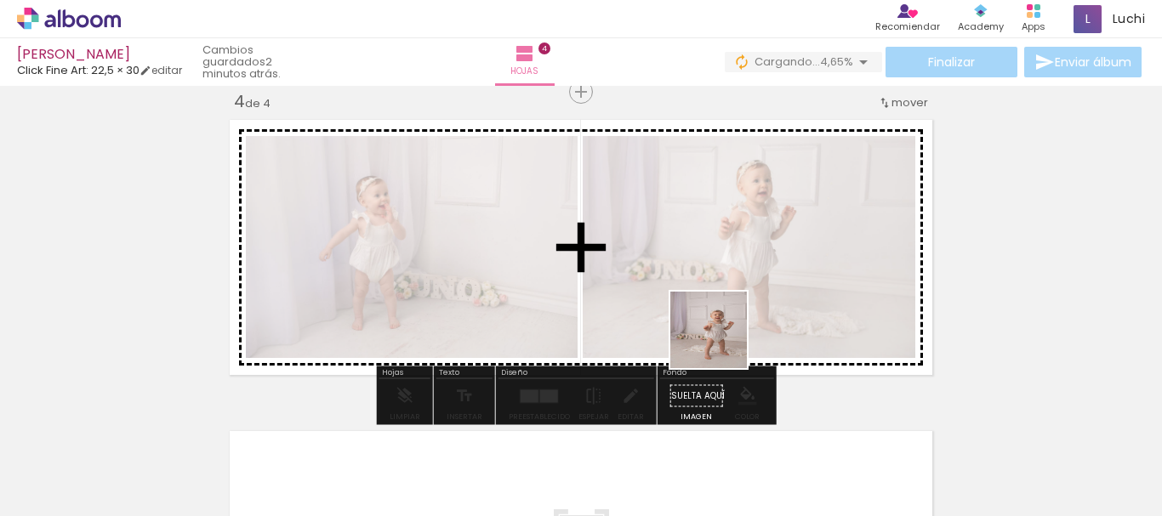
drag, startPoint x: 740, startPoint y: 467, endPoint x: 721, endPoint y: 339, distance: 129.8
click at [721, 339] on quentale-workspace at bounding box center [581, 258] width 1162 height 516
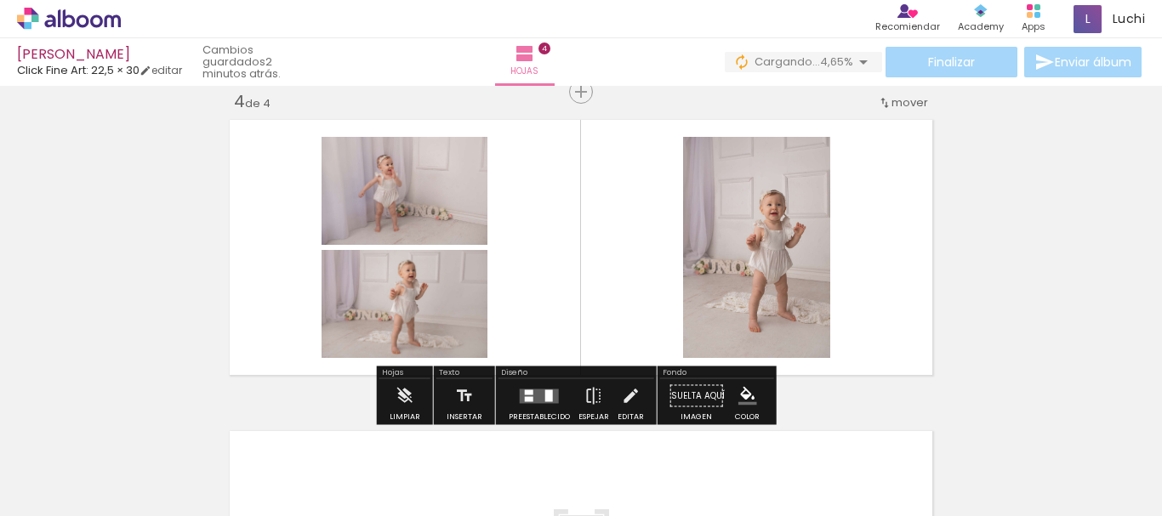
drag, startPoint x: 853, startPoint y: 473, endPoint x: 909, endPoint y: 464, distance: 56.9
click at [816, 320] on quentale-workspace at bounding box center [581, 258] width 1162 height 516
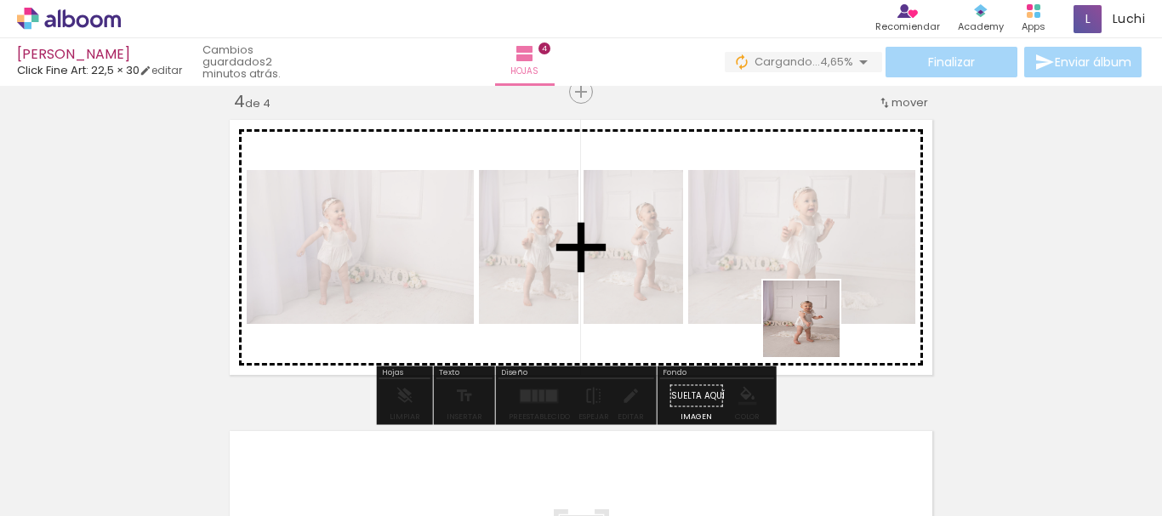
drag, startPoint x: 927, startPoint y: 467, endPoint x: 734, endPoint y: 398, distance: 205.0
click at [812, 329] on quentale-workspace at bounding box center [581, 258] width 1162 height 516
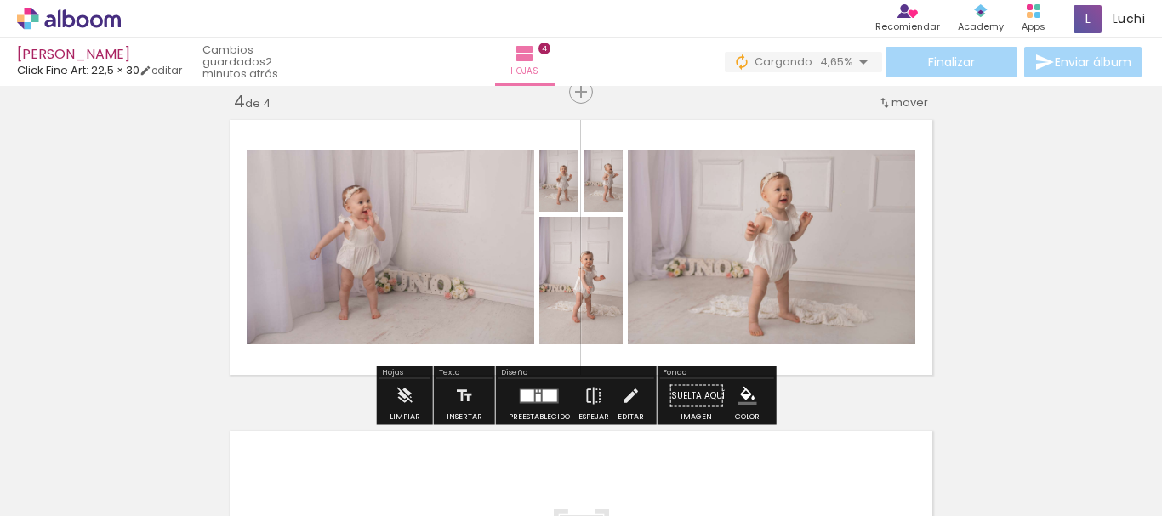
click at [547, 396] on div at bounding box center [550, 396] width 14 height 12
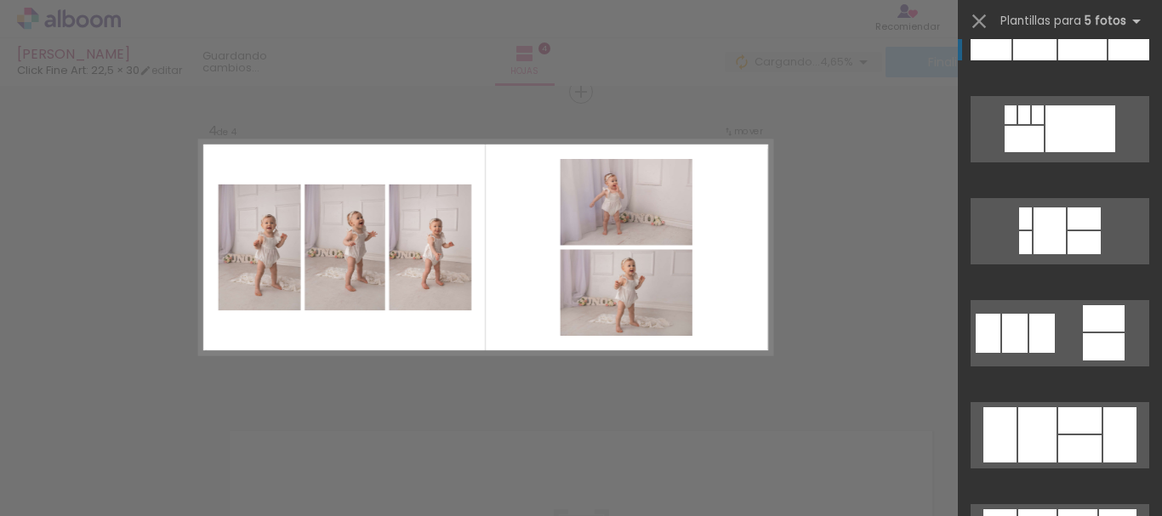
scroll to position [1531, 0]
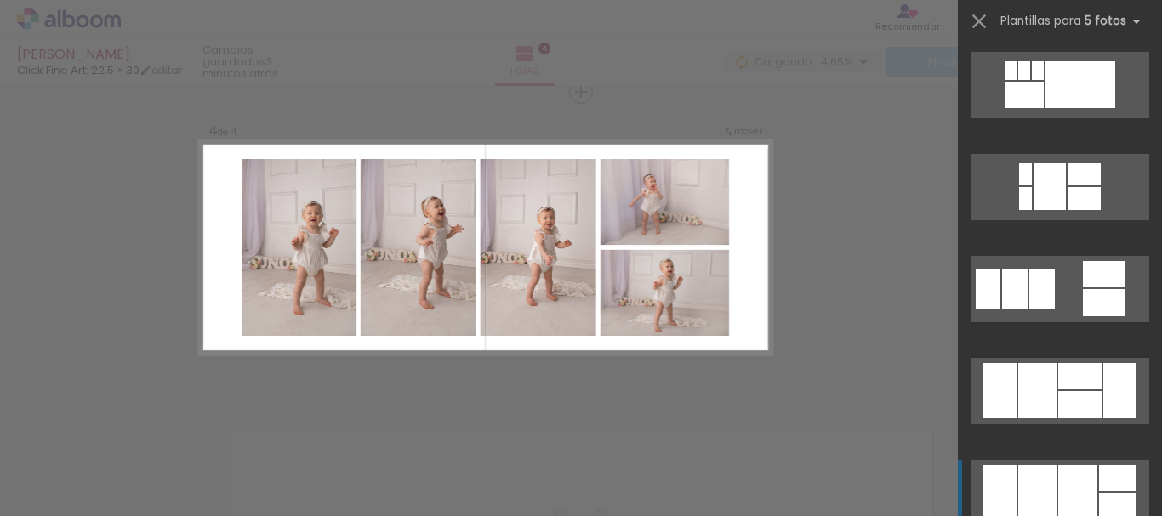
click at [1067, 470] on div at bounding box center [1077, 492] width 39 height 55
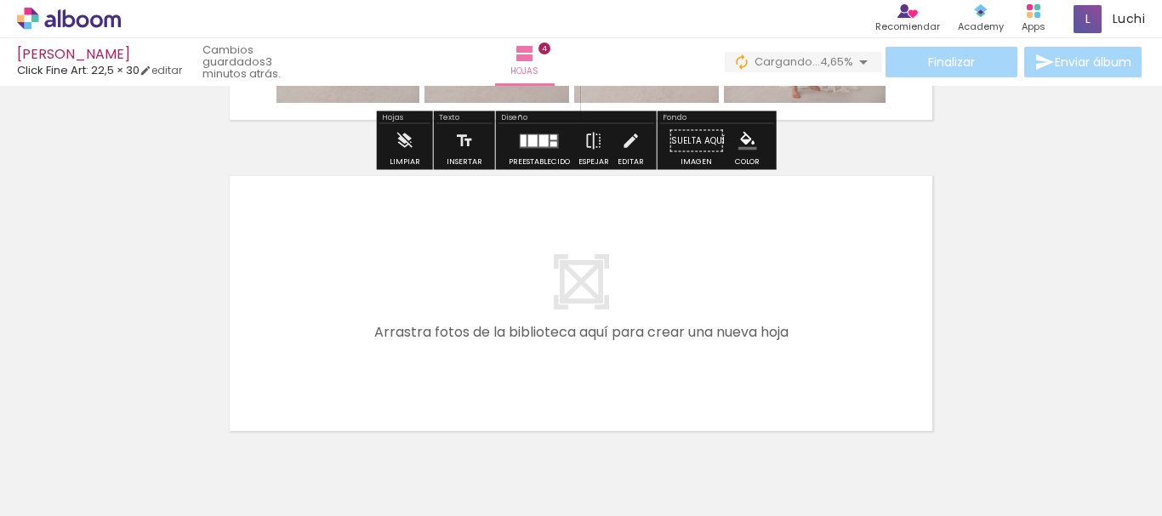
scroll to position [0, 1438]
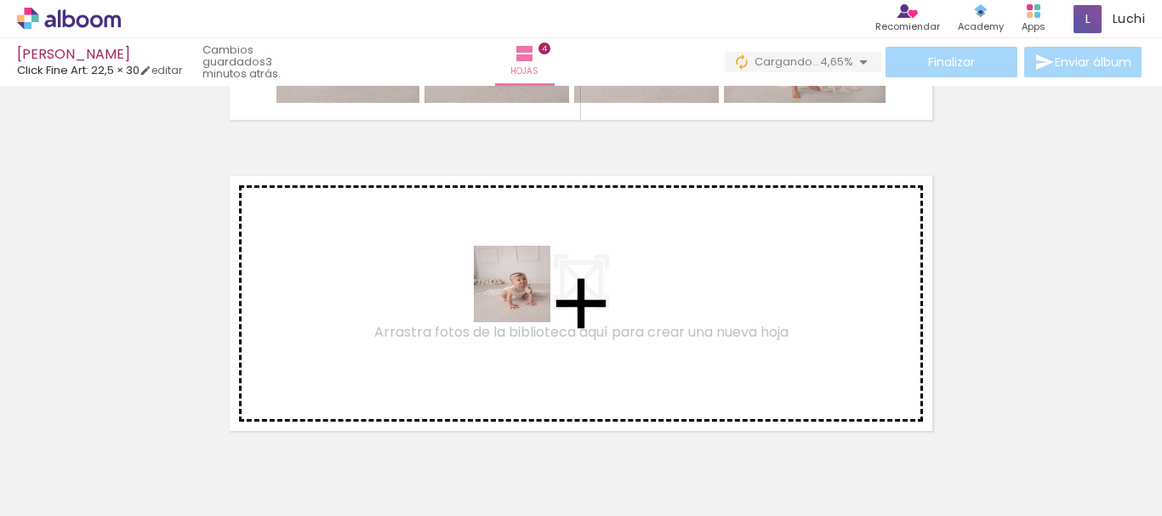
drag, startPoint x: 553, startPoint y: 476, endPoint x: 525, endPoint y: 296, distance: 182.5
click at [525, 296] on quentale-workspace at bounding box center [581, 258] width 1162 height 516
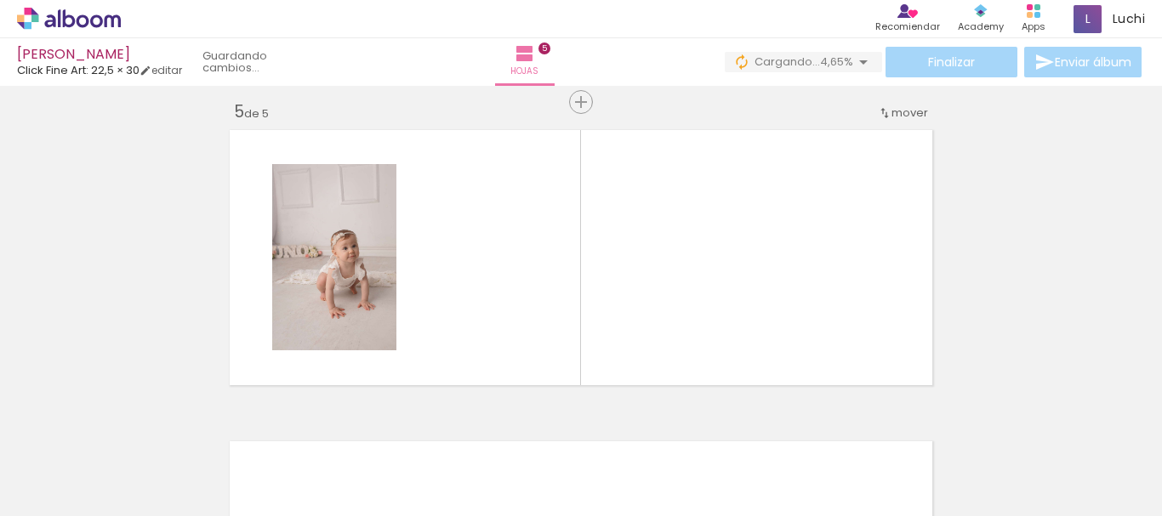
scroll to position [1267, 0]
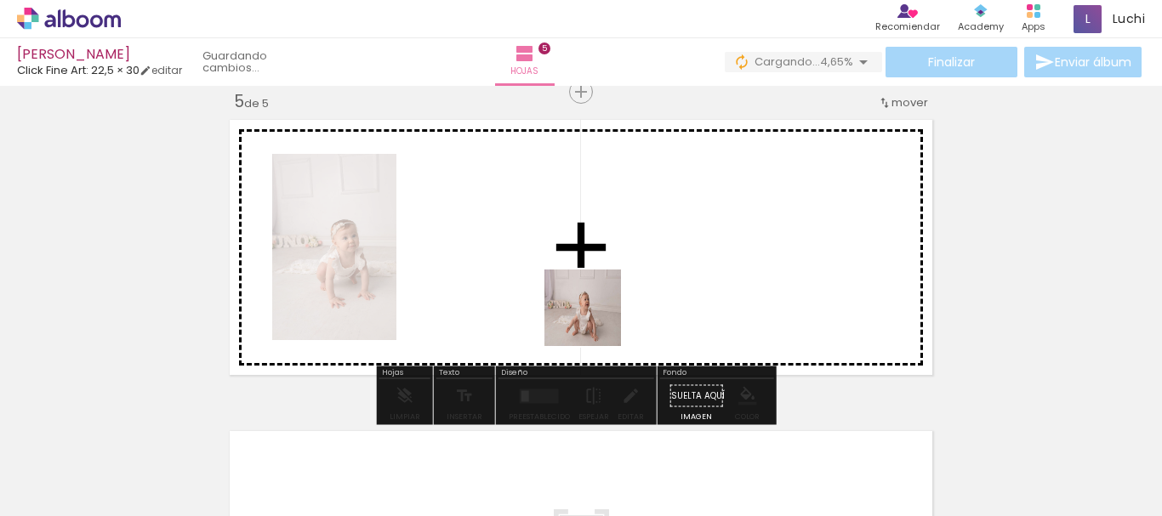
drag, startPoint x: 624, startPoint y: 447, endPoint x: 732, endPoint y: 447, distance: 108.0
click at [589, 301] on quentale-workspace at bounding box center [581, 258] width 1162 height 516
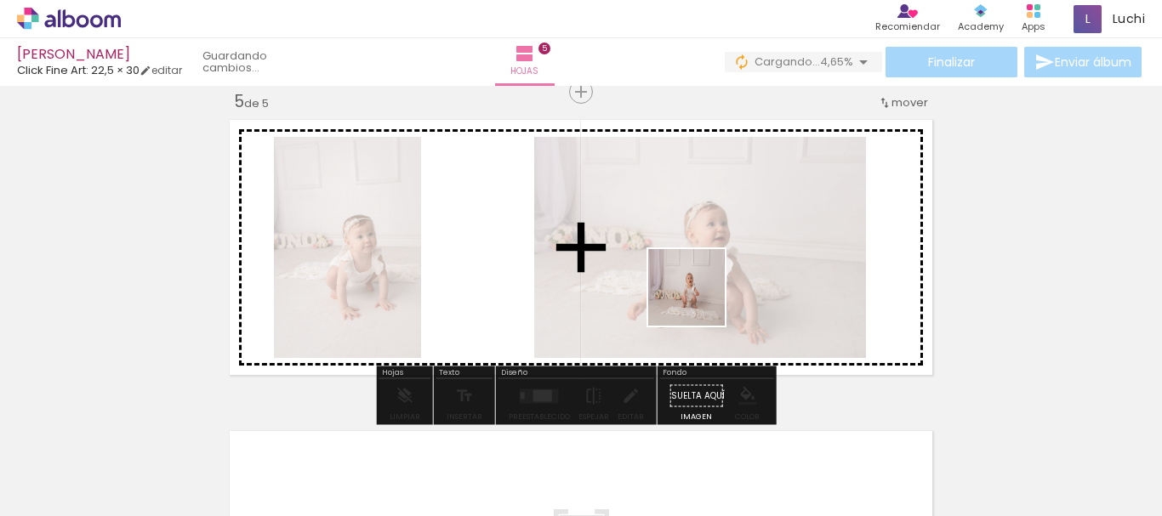
drag, startPoint x: 740, startPoint y: 454, endPoint x: 699, endPoint y: 299, distance: 160.9
click at [699, 299] on quentale-workspace at bounding box center [581, 258] width 1162 height 516
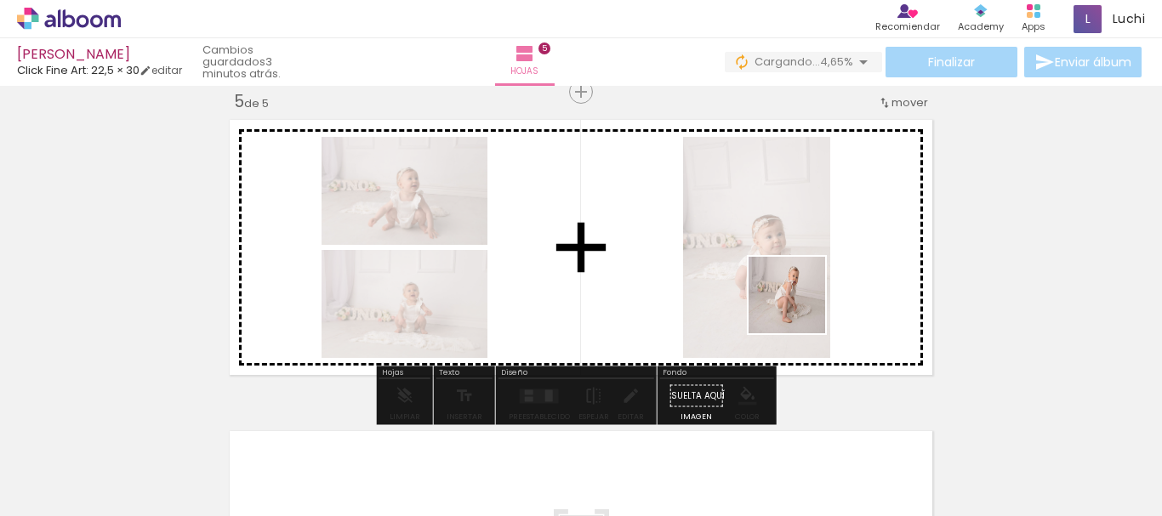
drag, startPoint x: 803, startPoint y: 319, endPoint x: 800, endPoint y: 308, distance: 11.6
click at [800, 308] on quentale-workspace at bounding box center [581, 258] width 1162 height 516
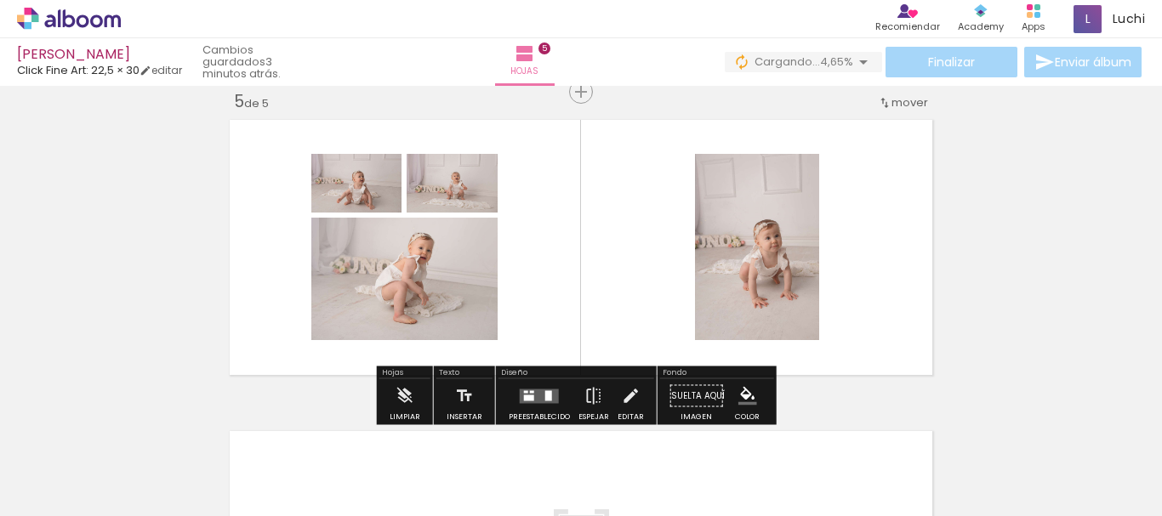
drag, startPoint x: 921, startPoint y: 454, endPoint x: 800, endPoint y: 370, distance: 147.9
click at [702, 295] on quentale-workspace at bounding box center [581, 258] width 1162 height 516
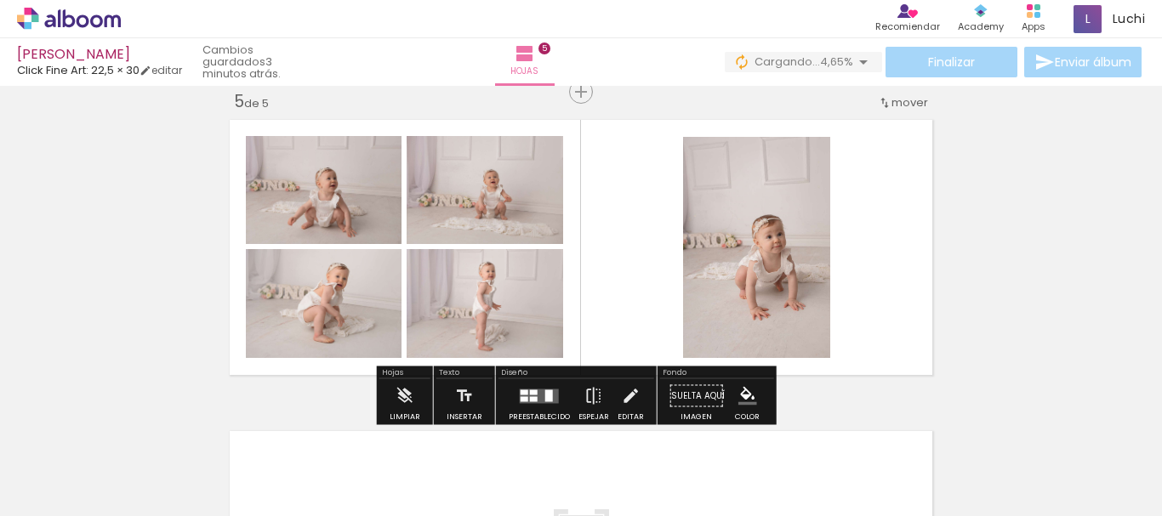
scroll to position [0, 1479]
click at [540, 395] on quentale-layouter at bounding box center [539, 396] width 39 height 14
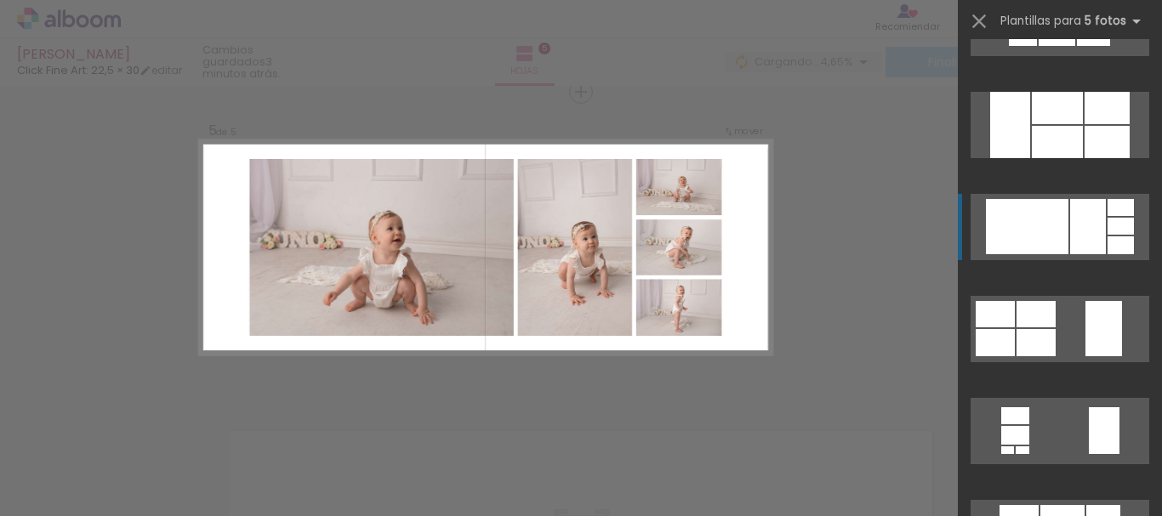
scroll to position [170, 0]
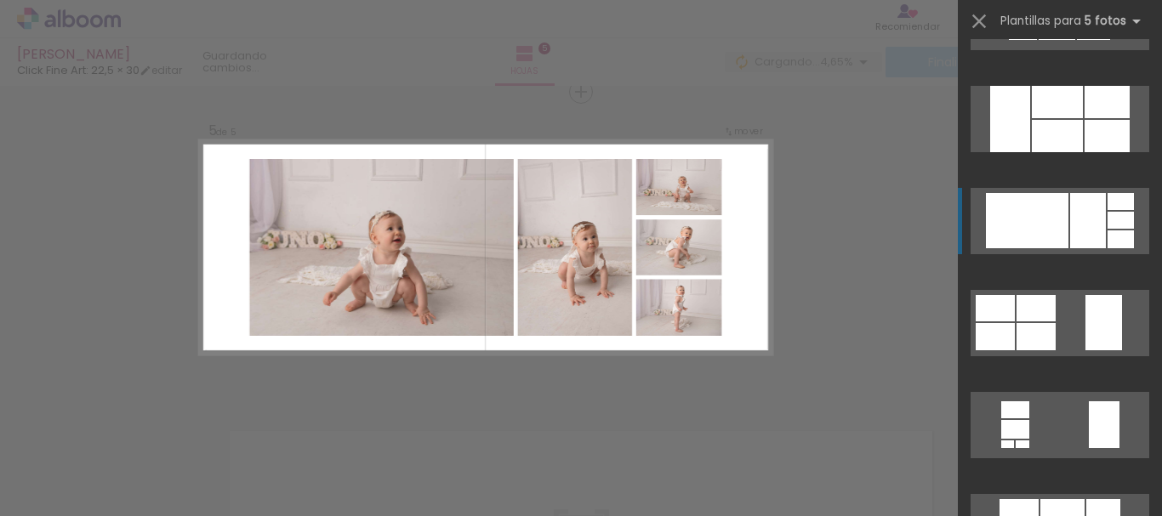
click at [1055, 243] on div at bounding box center [1027, 220] width 83 height 55
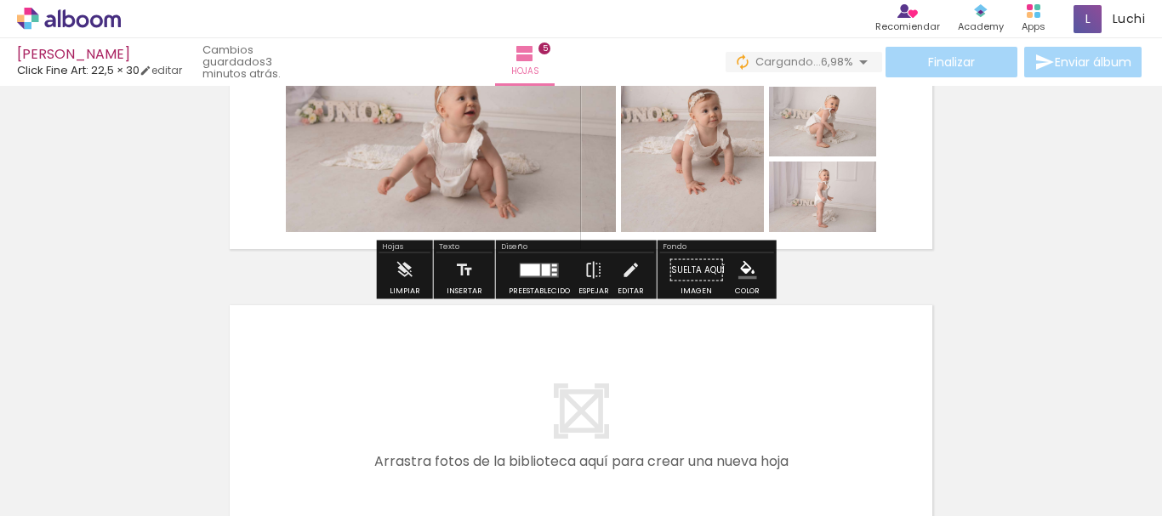
scroll to position [1437, 0]
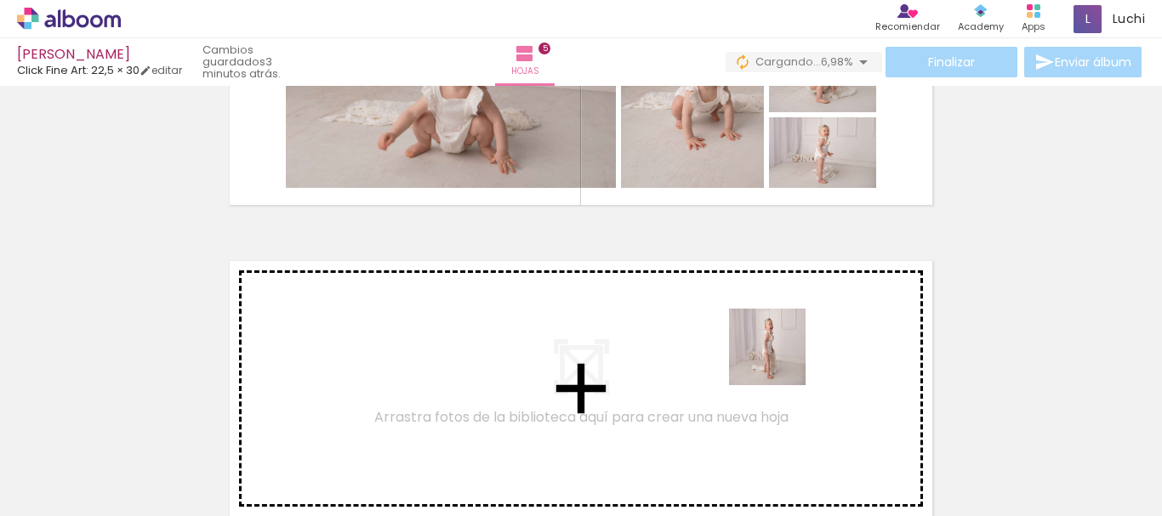
drag, startPoint x: 970, startPoint y: 455, endPoint x: 780, endPoint y: 360, distance: 212.3
click at [780, 360] on quentale-workspace at bounding box center [581, 258] width 1162 height 516
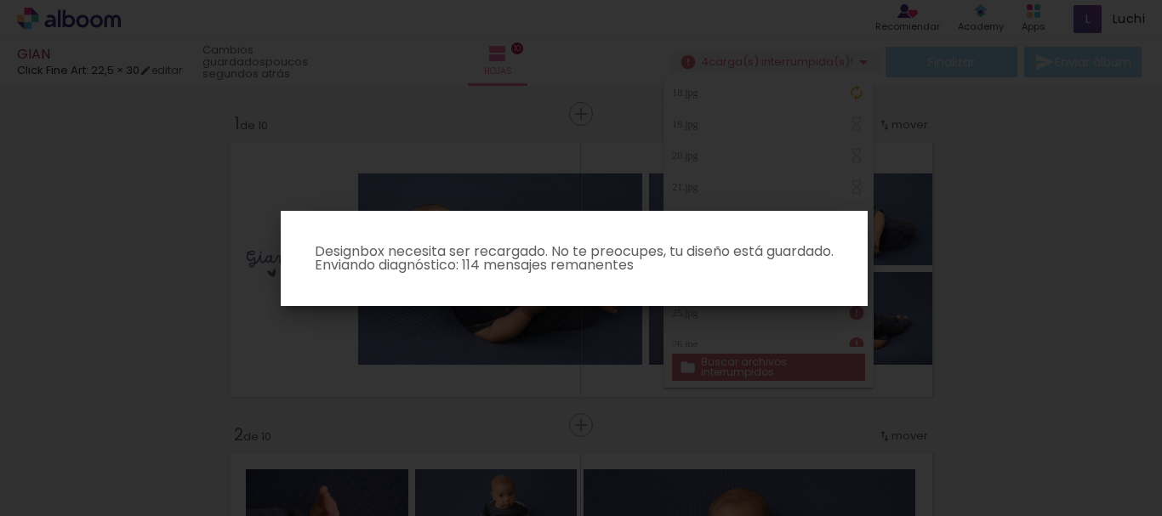
scroll to position [510, 0]
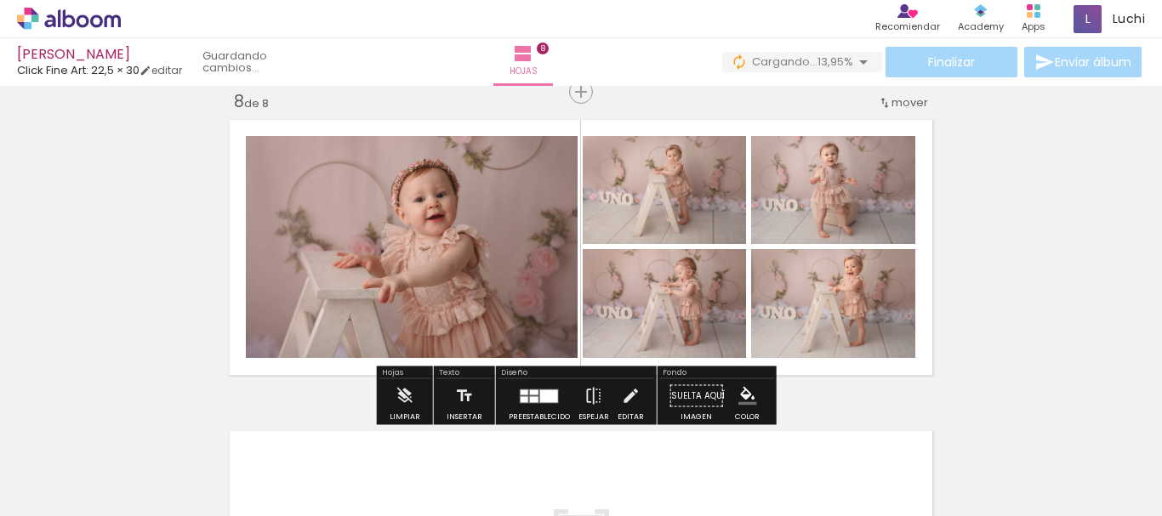
scroll to position [0, 3079]
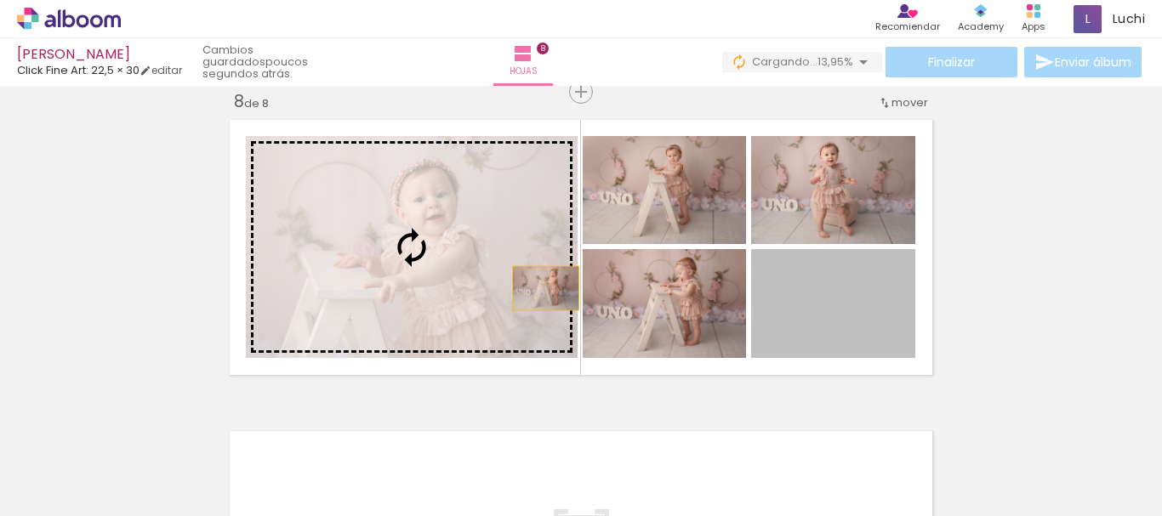
drag, startPoint x: 789, startPoint y: 312, endPoint x: 532, endPoint y: 287, distance: 259.0
click at [0, 0] on slot at bounding box center [0, 0] width 0 height 0
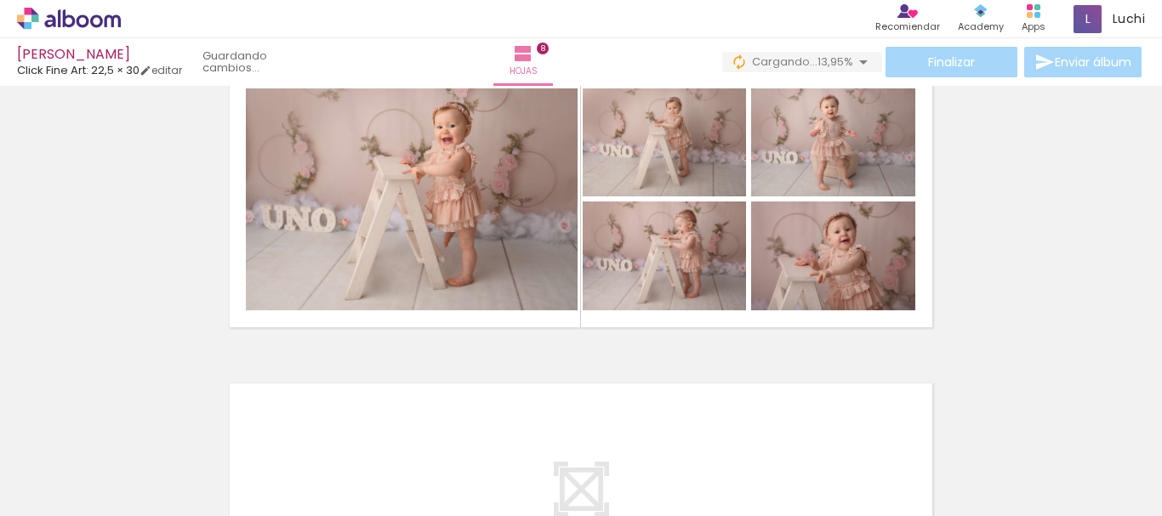
scroll to position [2542, 0]
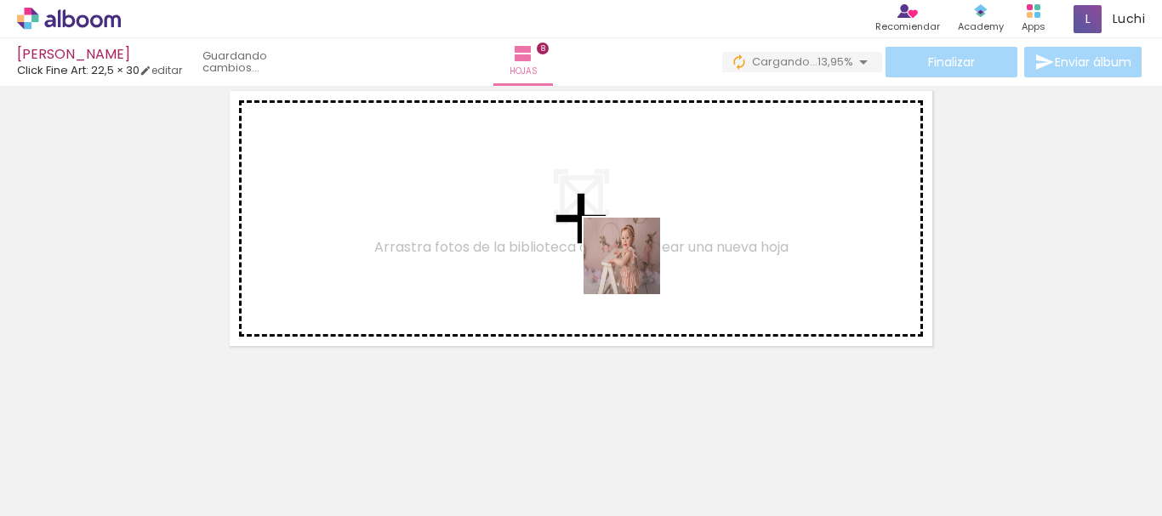
drag, startPoint x: 1002, startPoint y: 458, endPoint x: 635, endPoint y: 269, distance: 413.1
click at [635, 269] on quentale-workspace at bounding box center [581, 258] width 1162 height 516
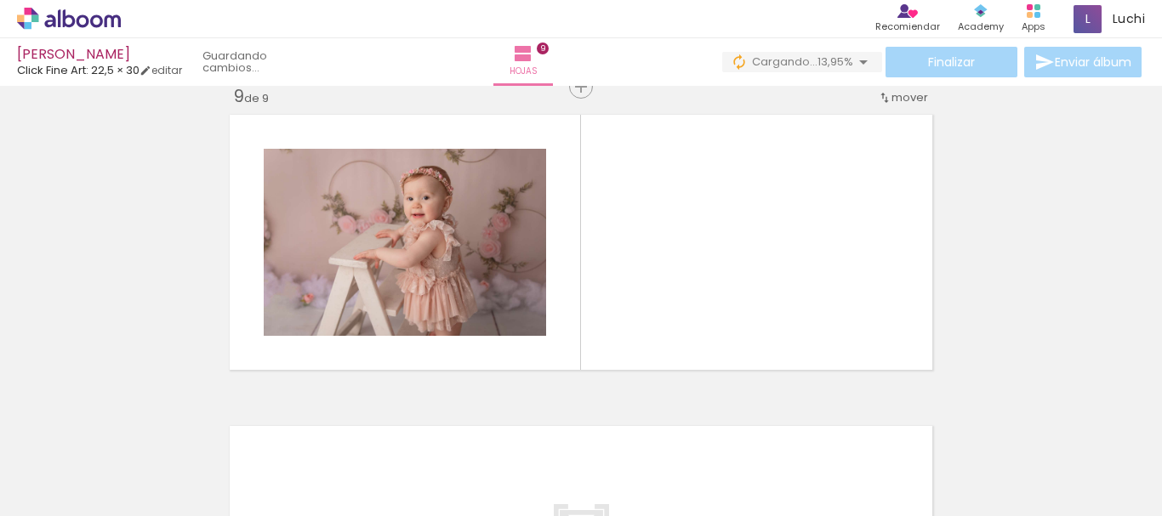
scroll to position [2513, 0]
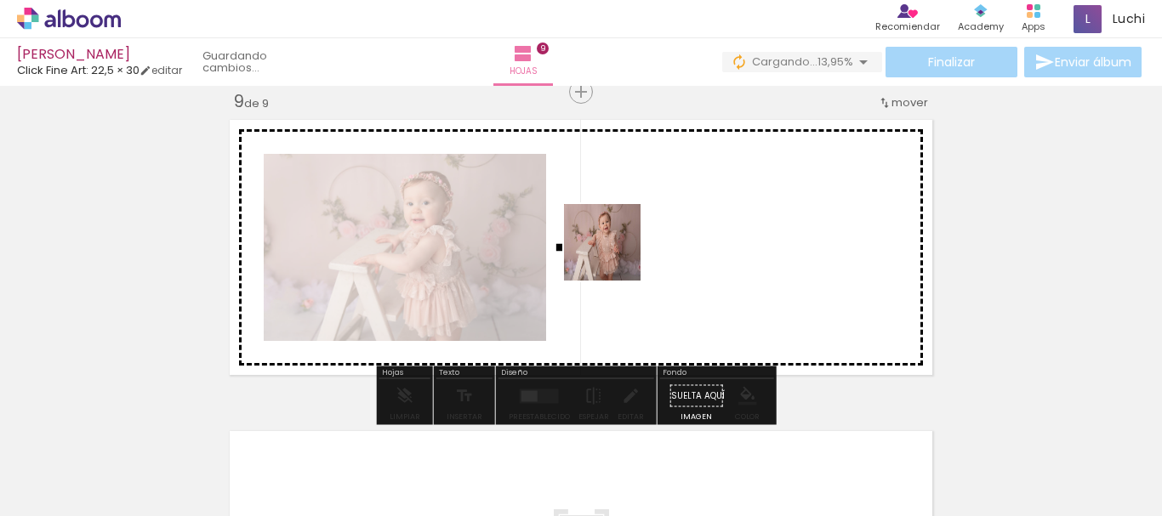
drag, startPoint x: 1072, startPoint y: 453, endPoint x: 612, endPoint y: 253, distance: 501.4
click at [612, 253] on quentale-workspace at bounding box center [581, 258] width 1162 height 516
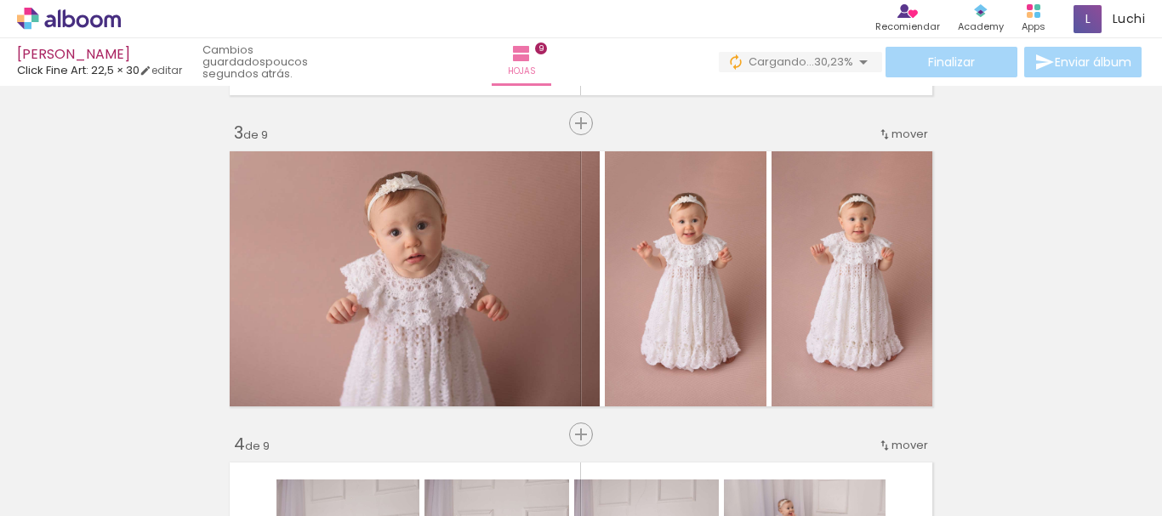
scroll to position [767, 0]
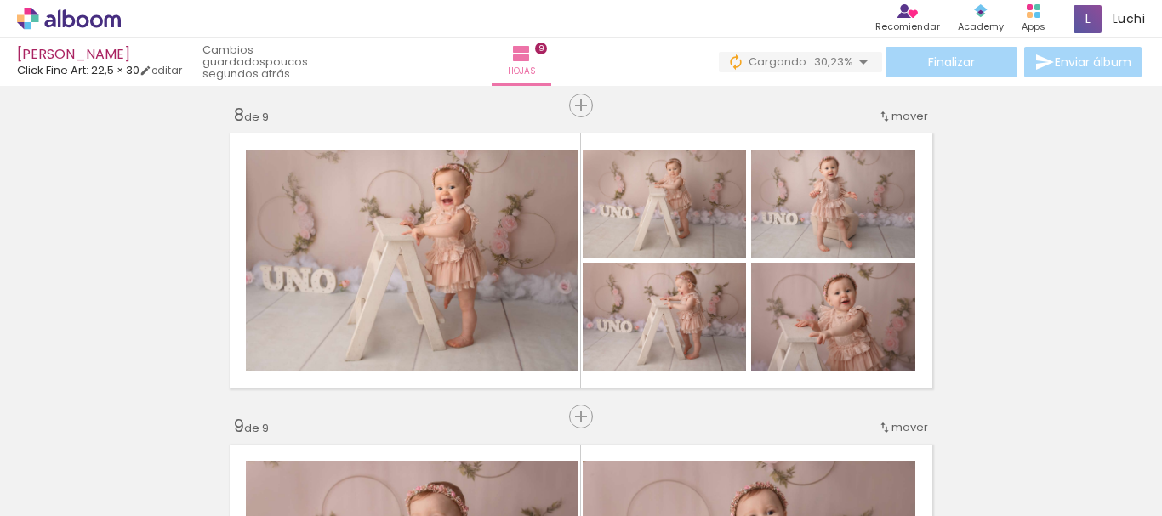
scroll to position [0, 3079]
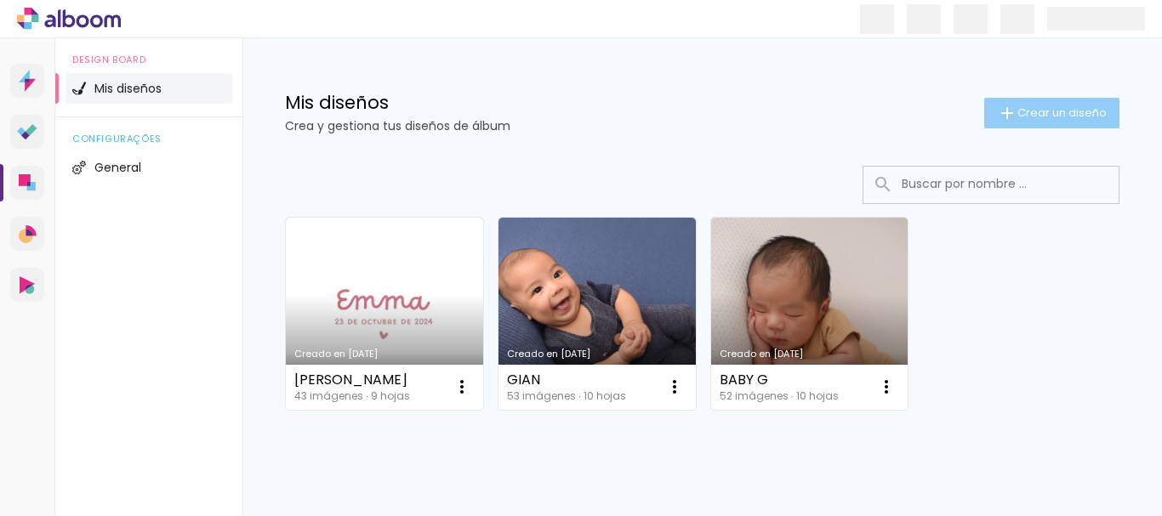
click at [1025, 107] on span "Crear un diseño" at bounding box center [1061, 112] width 89 height 11
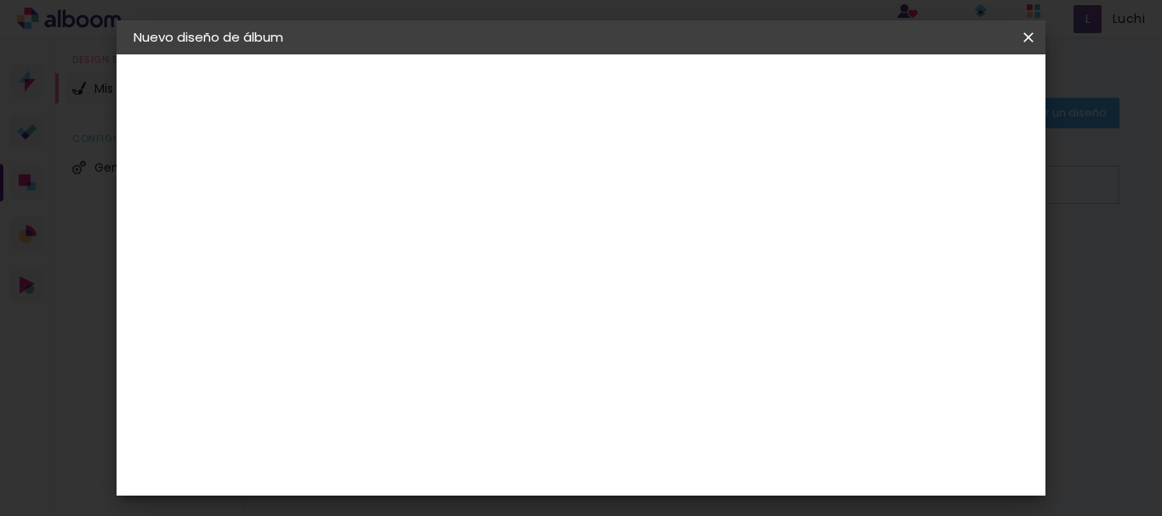
click at [412, 221] on input at bounding box center [412, 228] width 0 height 26
type input "[PERSON_NAME]"
type paper-input "[PERSON_NAME]"
click at [0, 0] on slot "Avanzar" at bounding box center [0, 0] width 0 height 0
click at [432, 392] on div "Click Fine Art" at bounding box center [416, 394] width 32 height 41
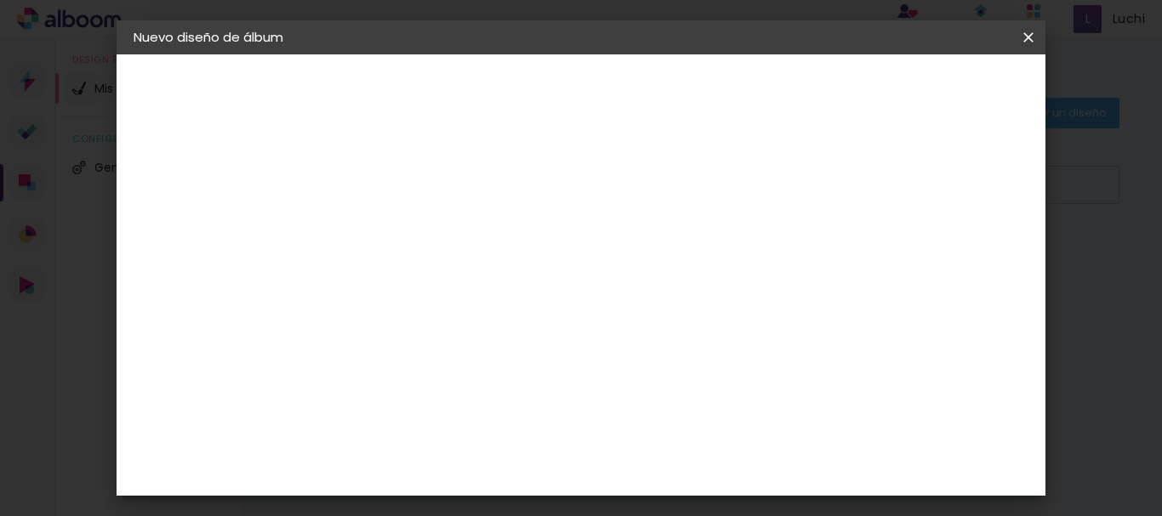
click at [0, 0] on slot "Tamaño libre" at bounding box center [0, 0] width 0 height 0
click at [432, 376] on div "Click Fine Art" at bounding box center [416, 394] width 32 height 41
click at [0, 0] on slot "Avanzar" at bounding box center [0, 0] width 0 height 0
click at [1030, 36] on iron-icon at bounding box center [1028, 37] width 20 height 17
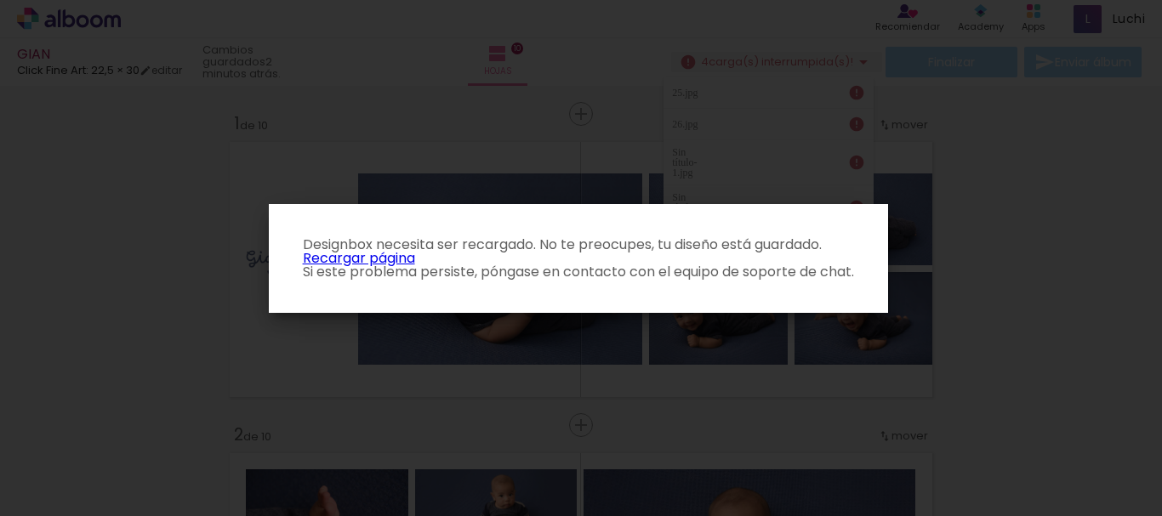
scroll to position [510, 0]
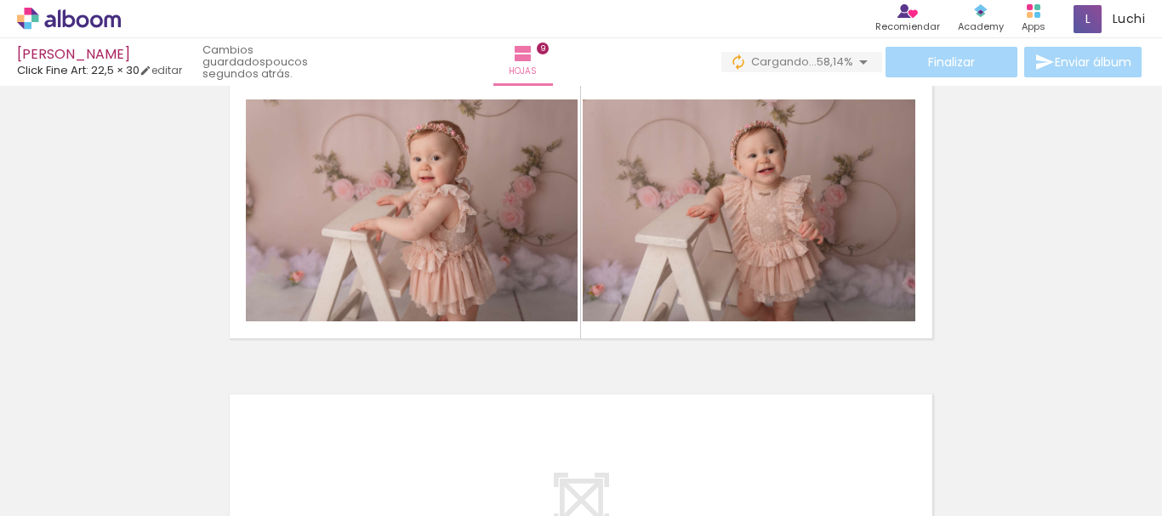
scroll to position [0, 3079]
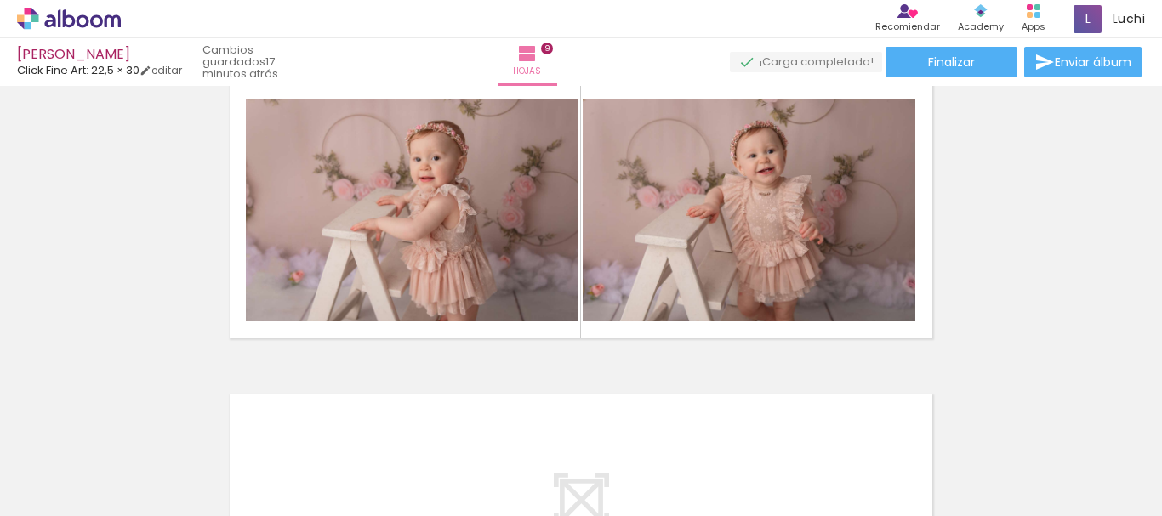
scroll to position [0, 3079]
